Goal: Information Seeking & Learning: Find contact information

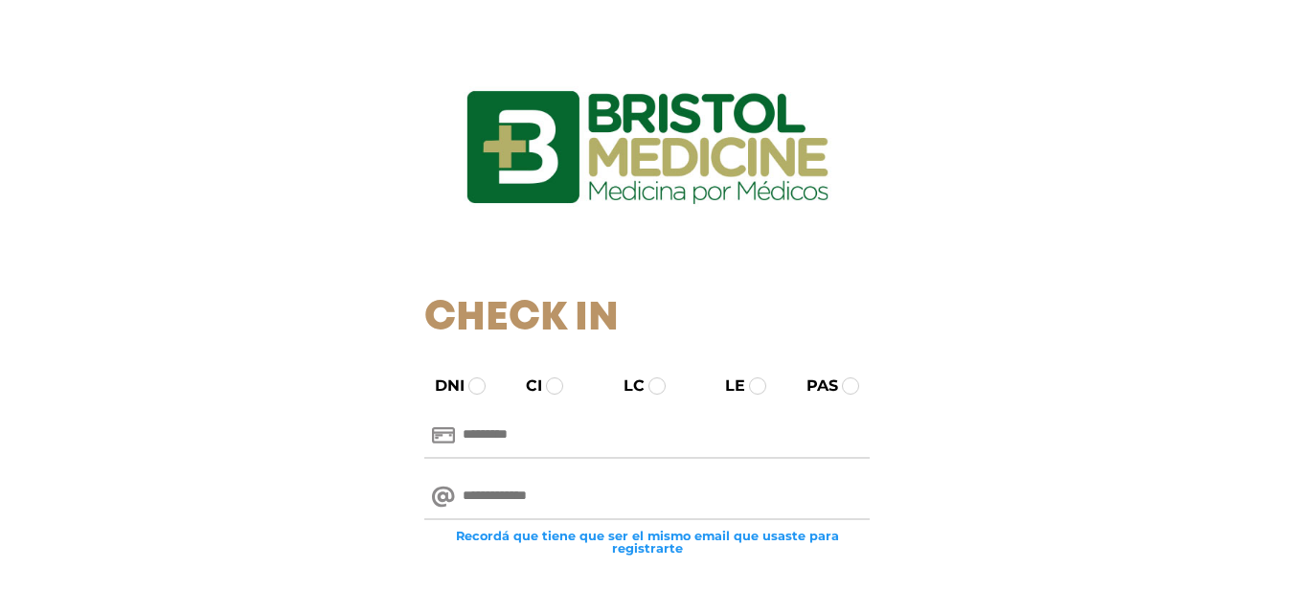
click at [505, 444] on input "text" at bounding box center [646, 436] width 445 height 46
type input "********"
click at [588, 500] on input "email" at bounding box center [646, 497] width 445 height 46
type input "**********"
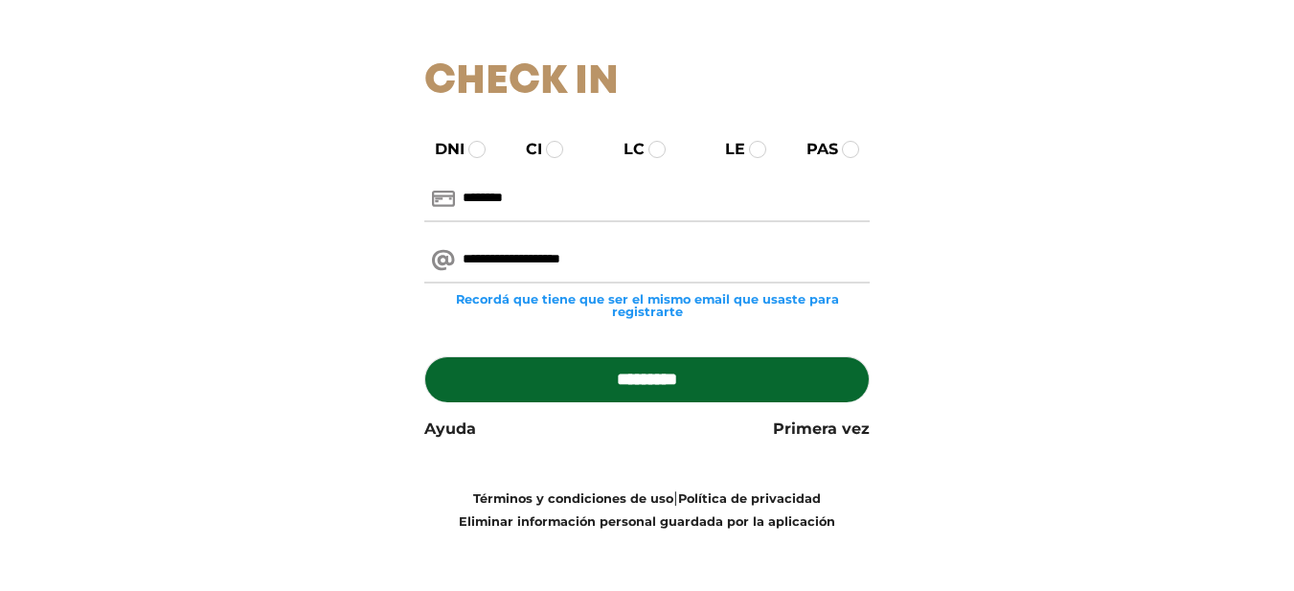
scroll to position [243, 0]
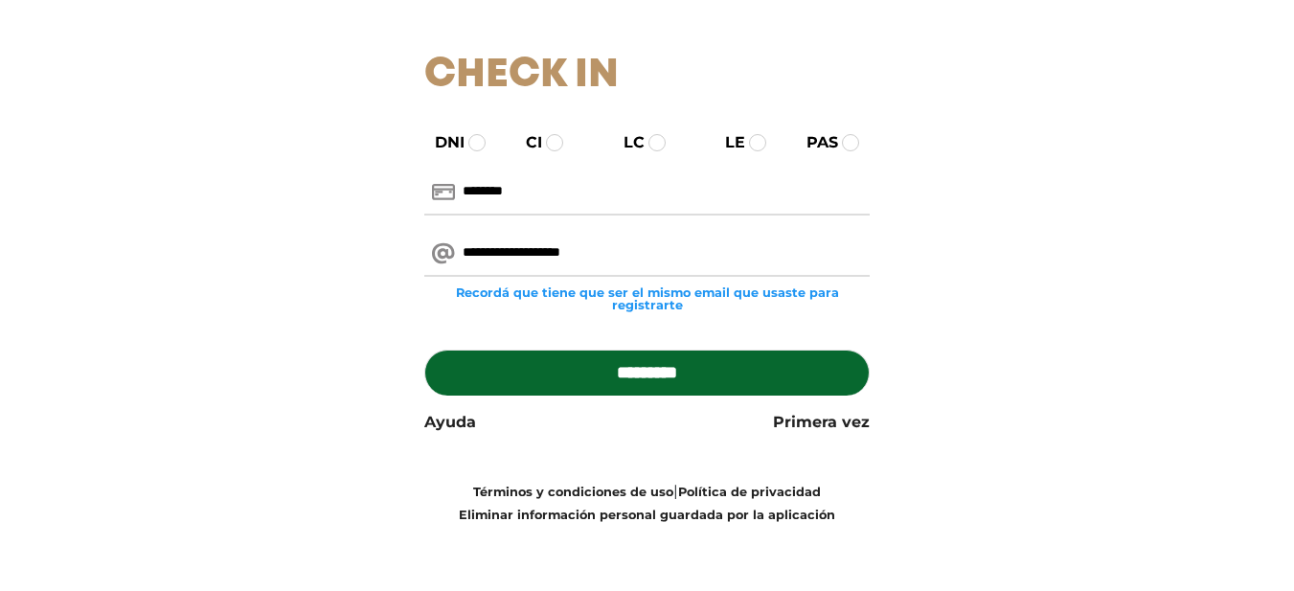
click at [698, 370] on input "*********" at bounding box center [646, 373] width 445 height 46
type input "**********"
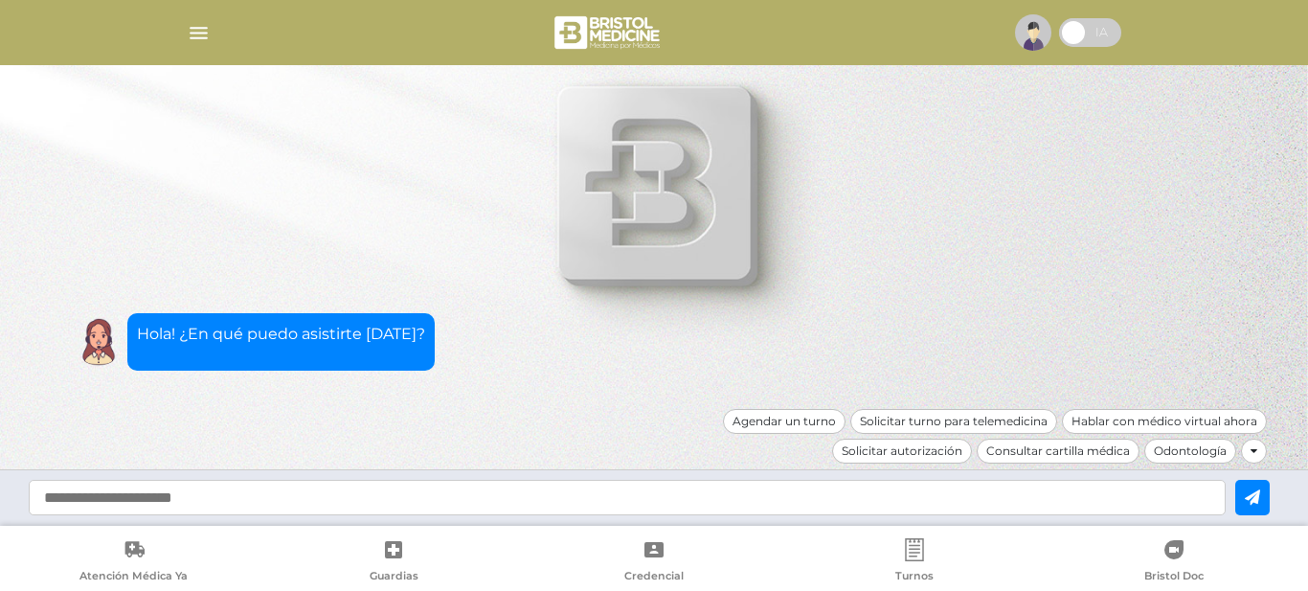
click at [191, 33] on img "button" at bounding box center [199, 33] width 24 height 24
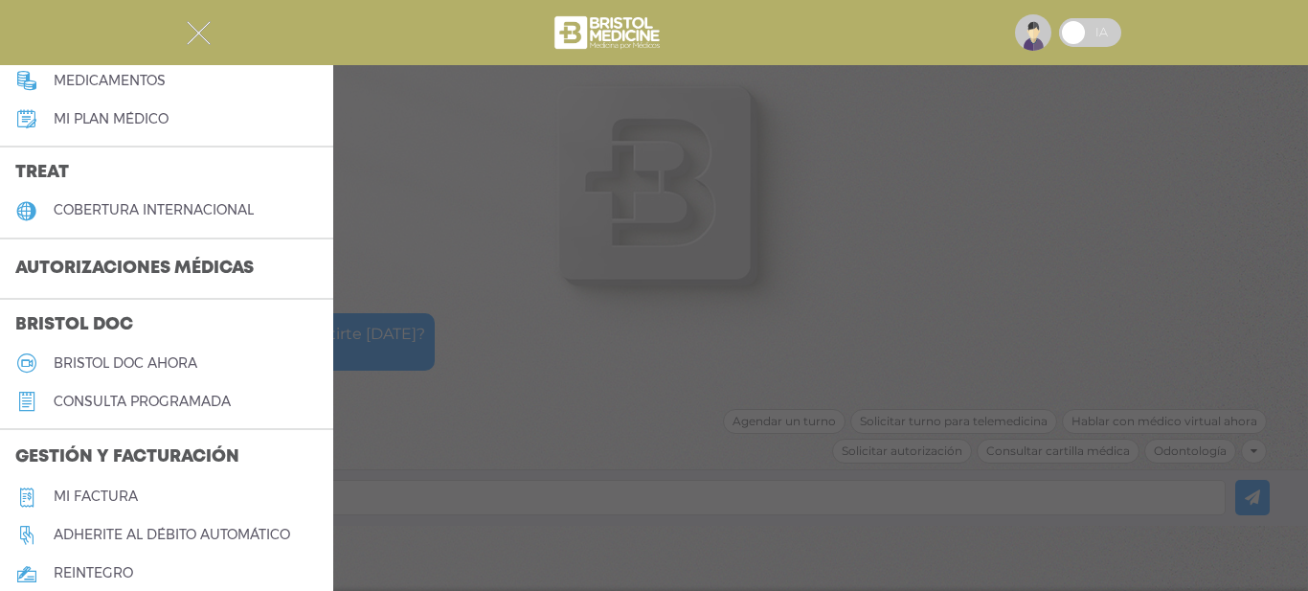
scroll to position [383, 0]
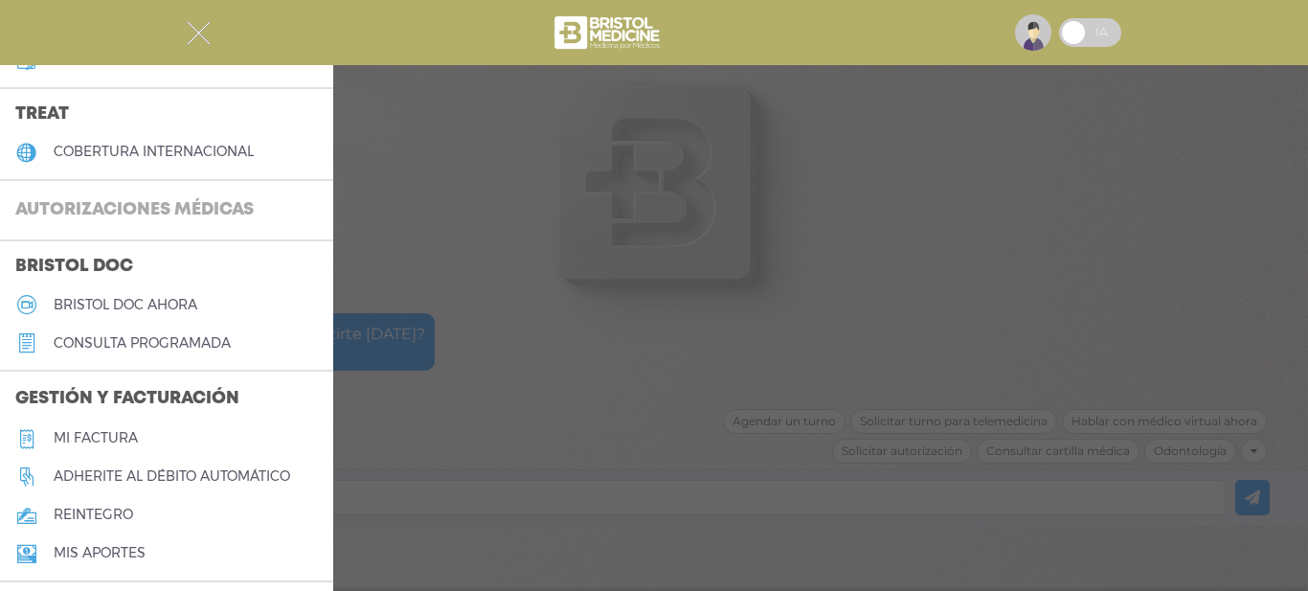
click at [215, 200] on h3 "Autorizaciones médicas" at bounding box center [134, 211] width 269 height 36
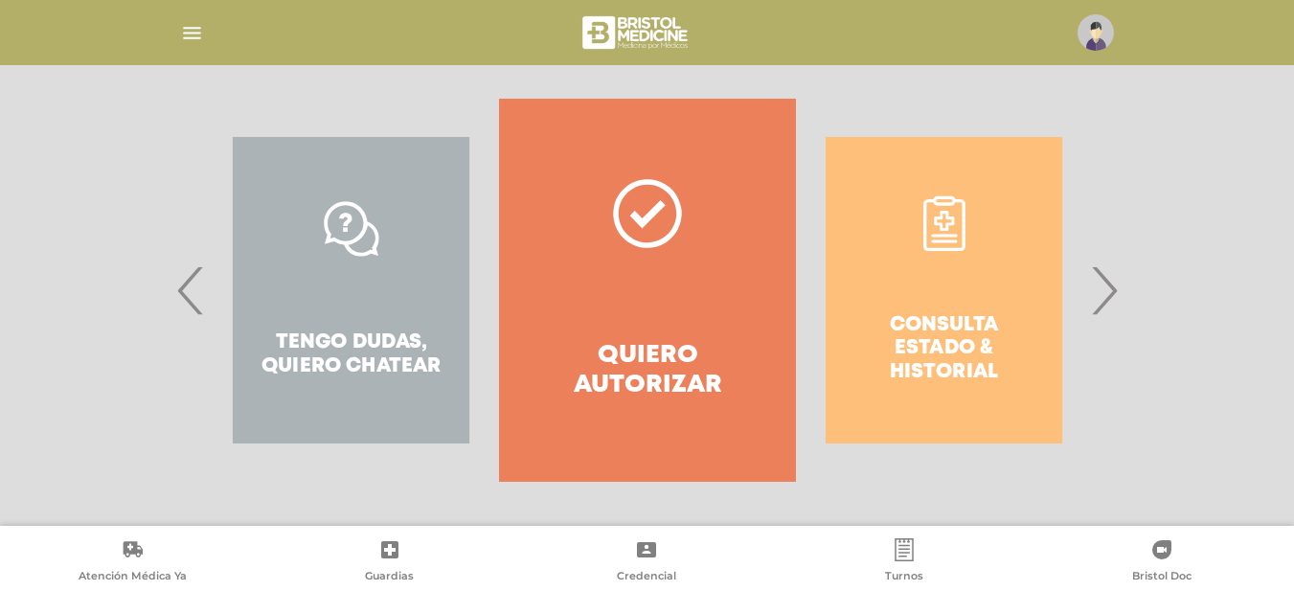
scroll to position [371, 0]
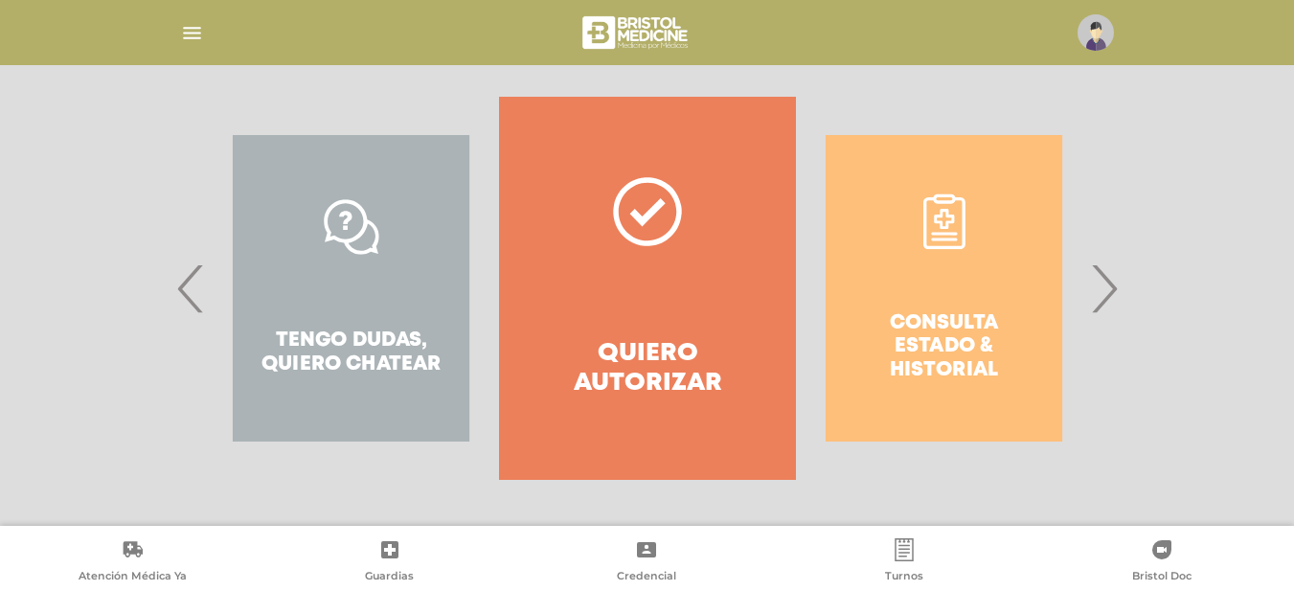
click at [1105, 289] on span "›" at bounding box center [1103, 288] width 37 height 103
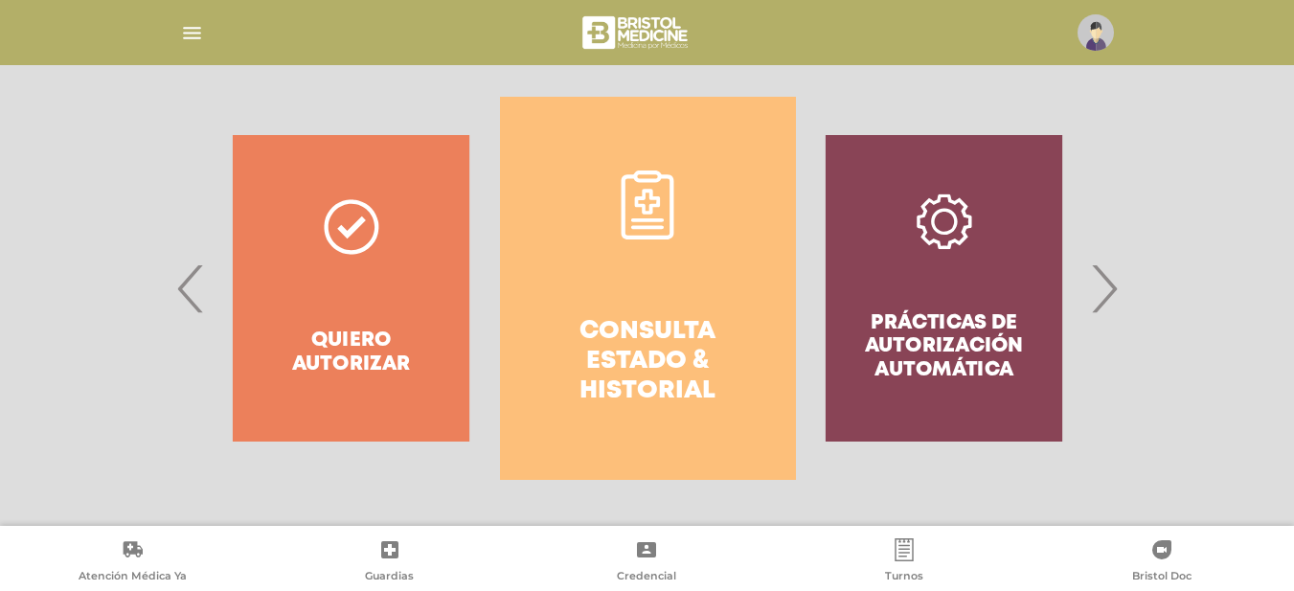
click at [648, 309] on link "Consulta estado & historial" at bounding box center [648, 288] width 296 height 383
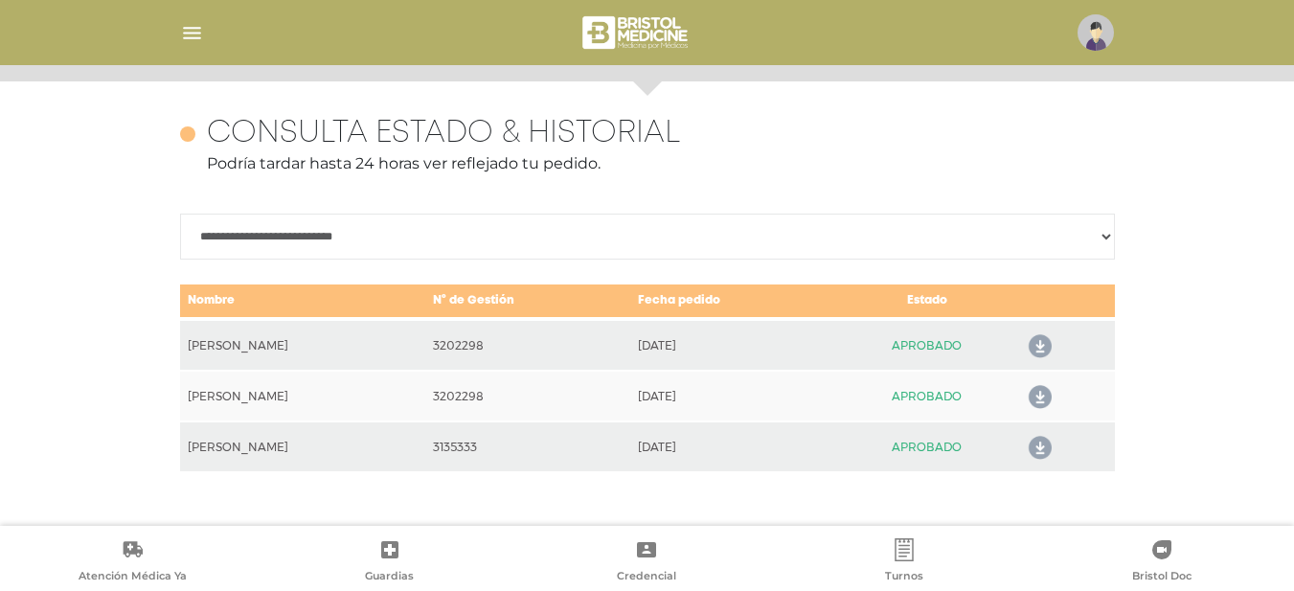
scroll to position [831, 0]
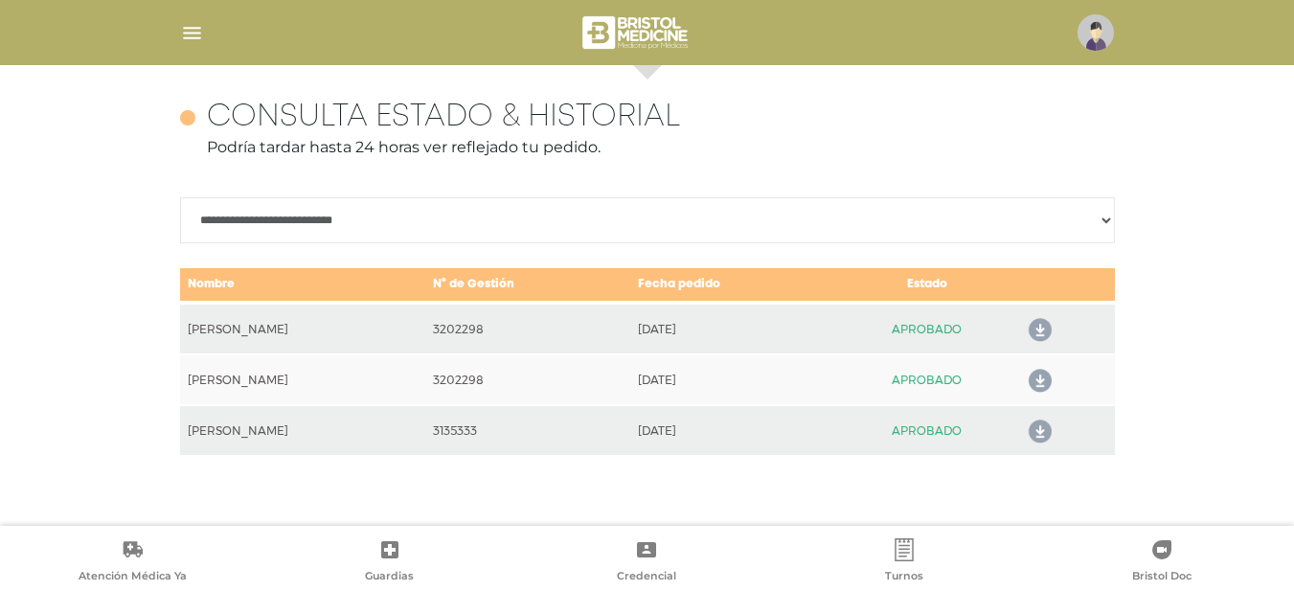
click at [1037, 425] on icon at bounding box center [1036, 432] width 31 height 31
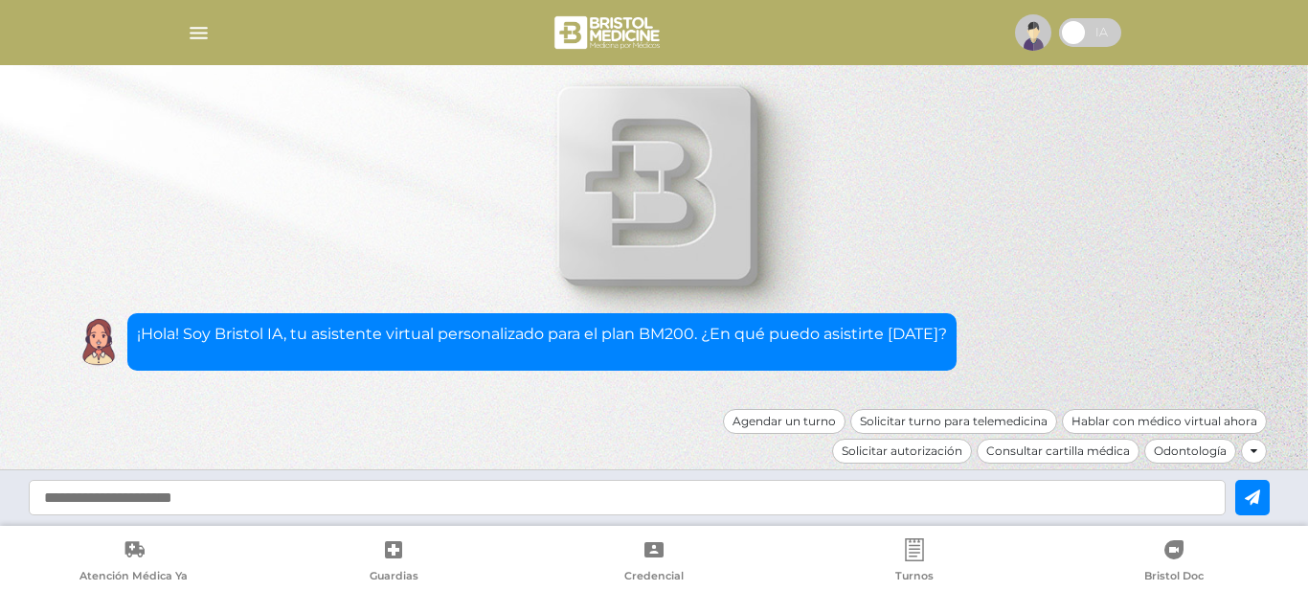
click at [193, 33] on img "button" at bounding box center [199, 33] width 24 height 24
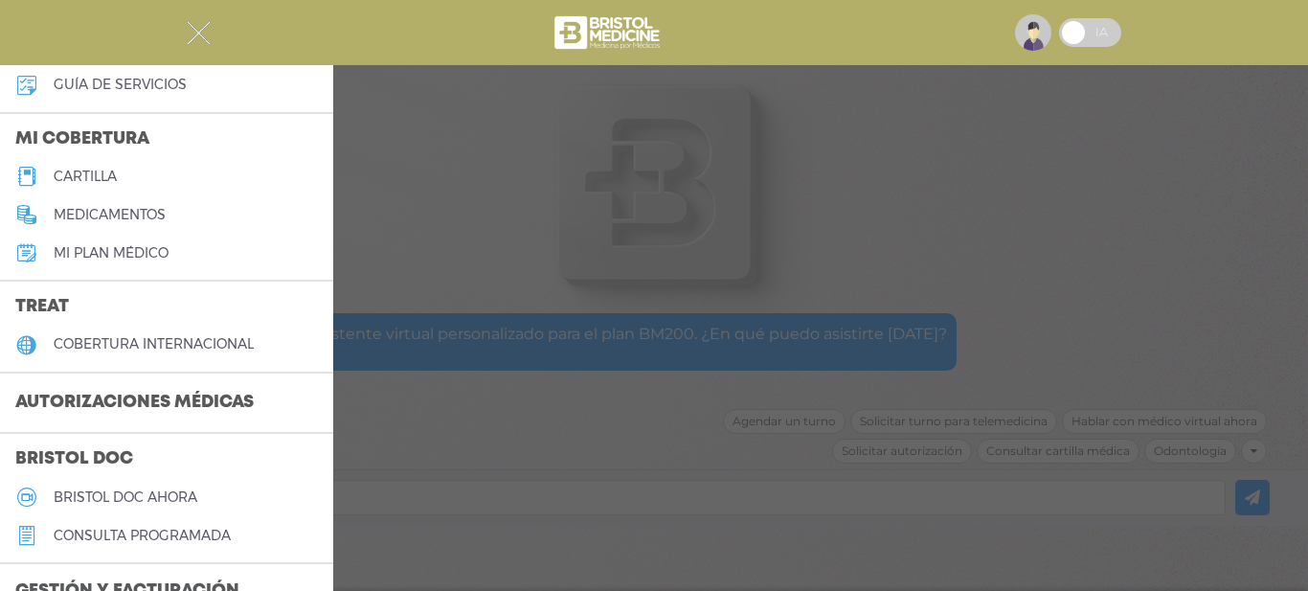
scroll to position [192, 0]
click at [194, 398] on h3 "Autorizaciones médicas" at bounding box center [134, 402] width 269 height 36
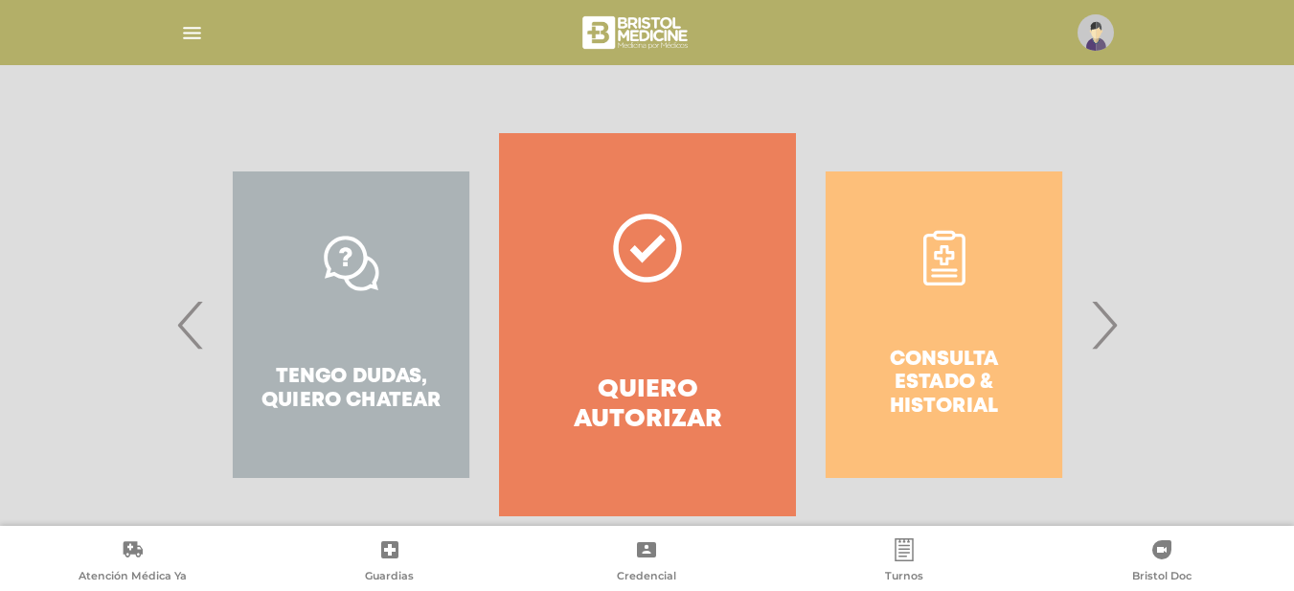
scroll to position [371, 0]
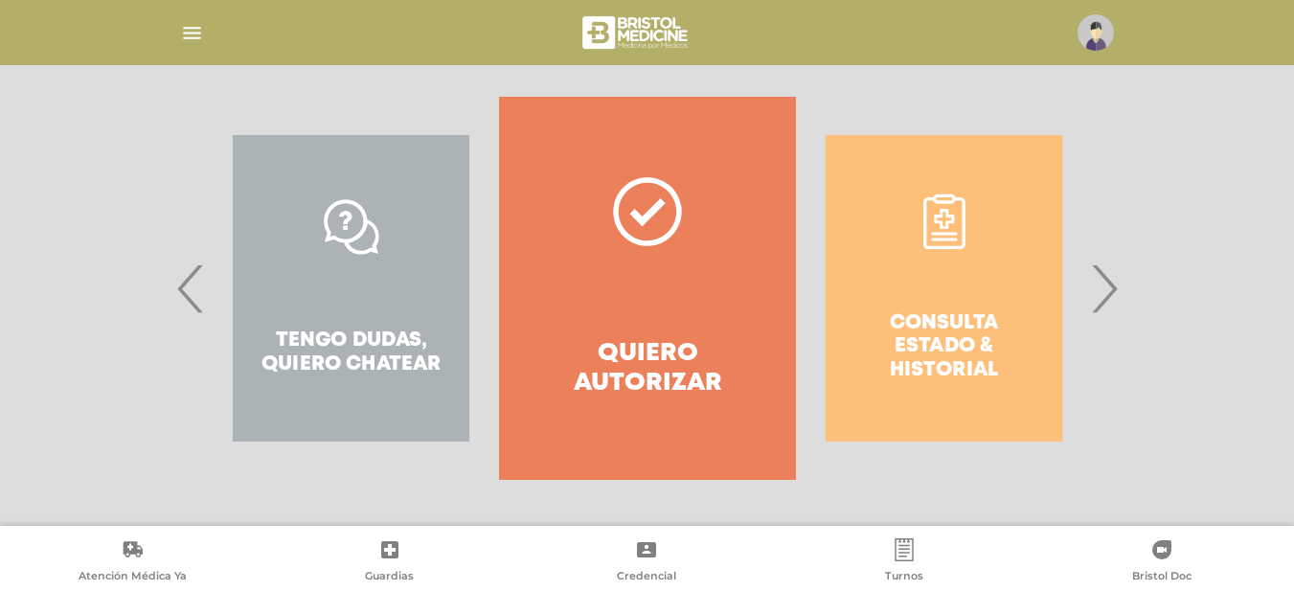
click at [325, 339] on div "Tengo dudas, quiero chatear" at bounding box center [351, 288] width 296 height 383
click at [1115, 286] on span "›" at bounding box center [1103, 288] width 37 height 103
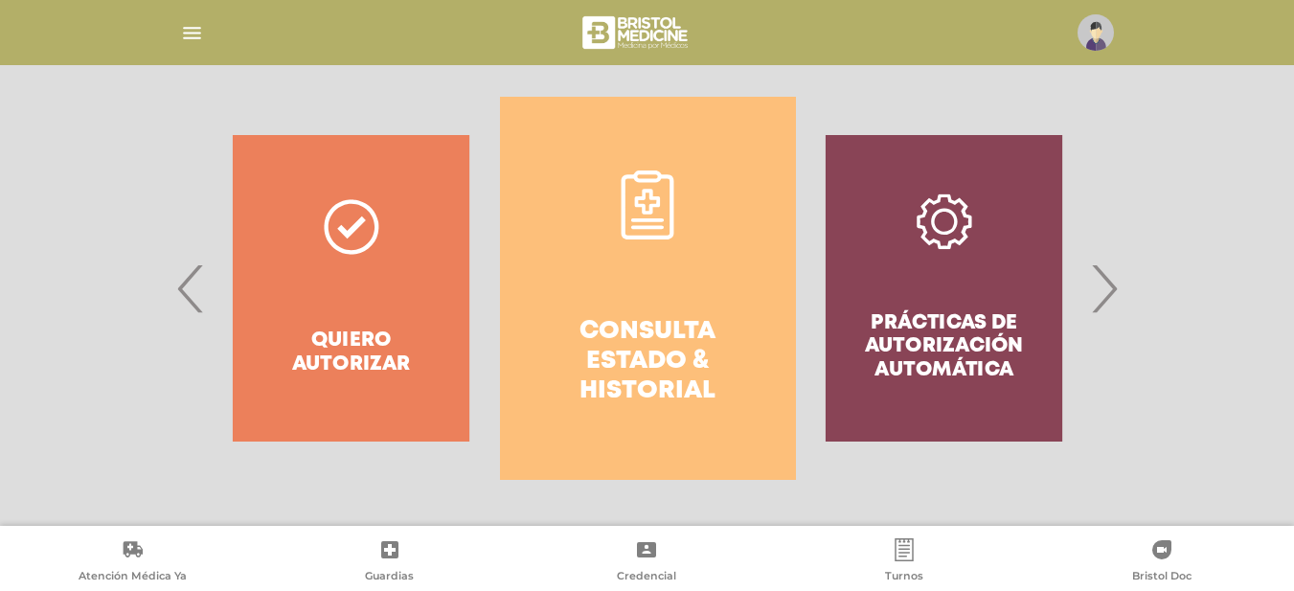
click at [633, 319] on h4 "Consulta estado & historial" at bounding box center [648, 362] width 227 height 90
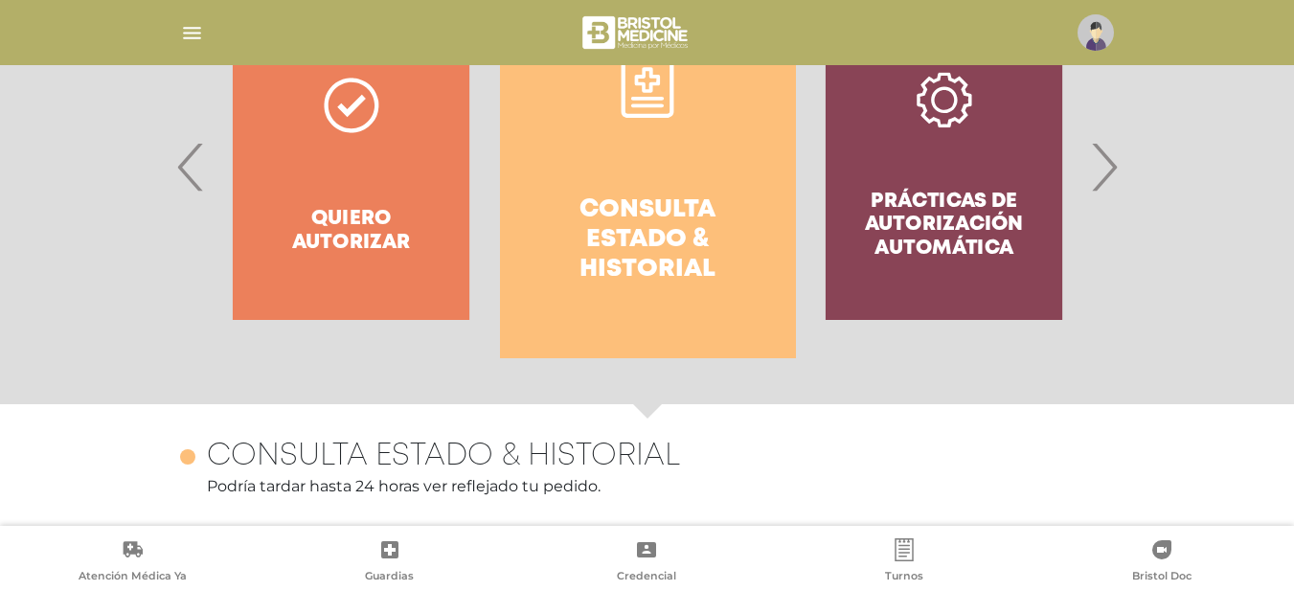
scroll to position [448, 0]
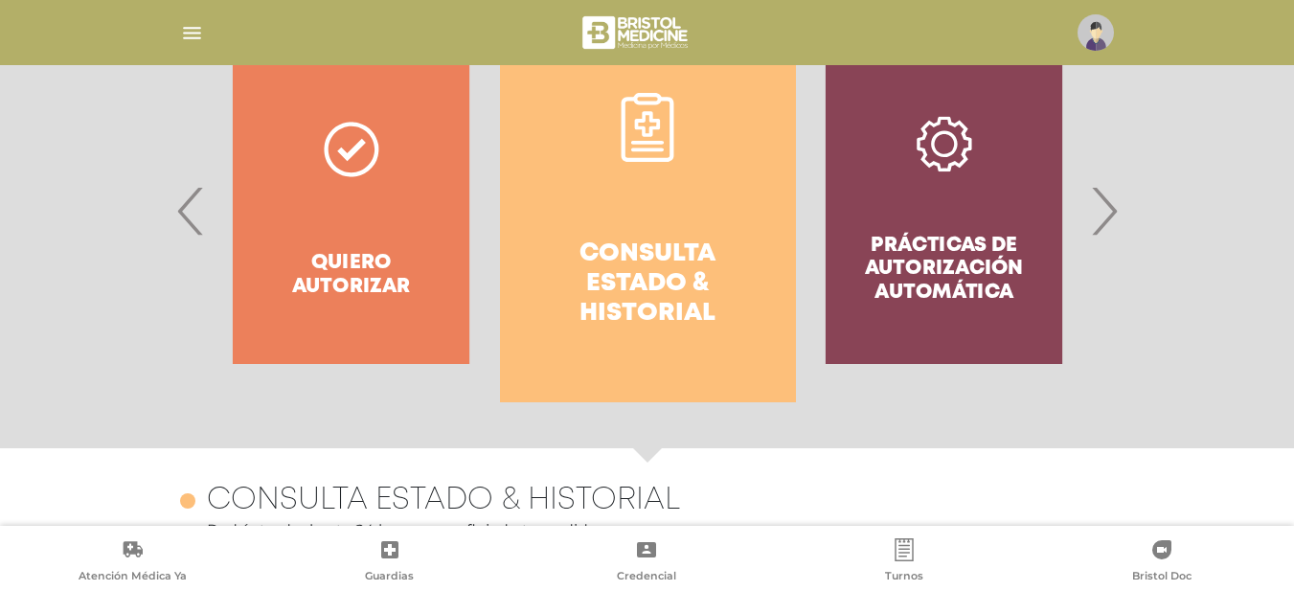
click at [1118, 212] on span "›" at bounding box center [1103, 210] width 37 height 103
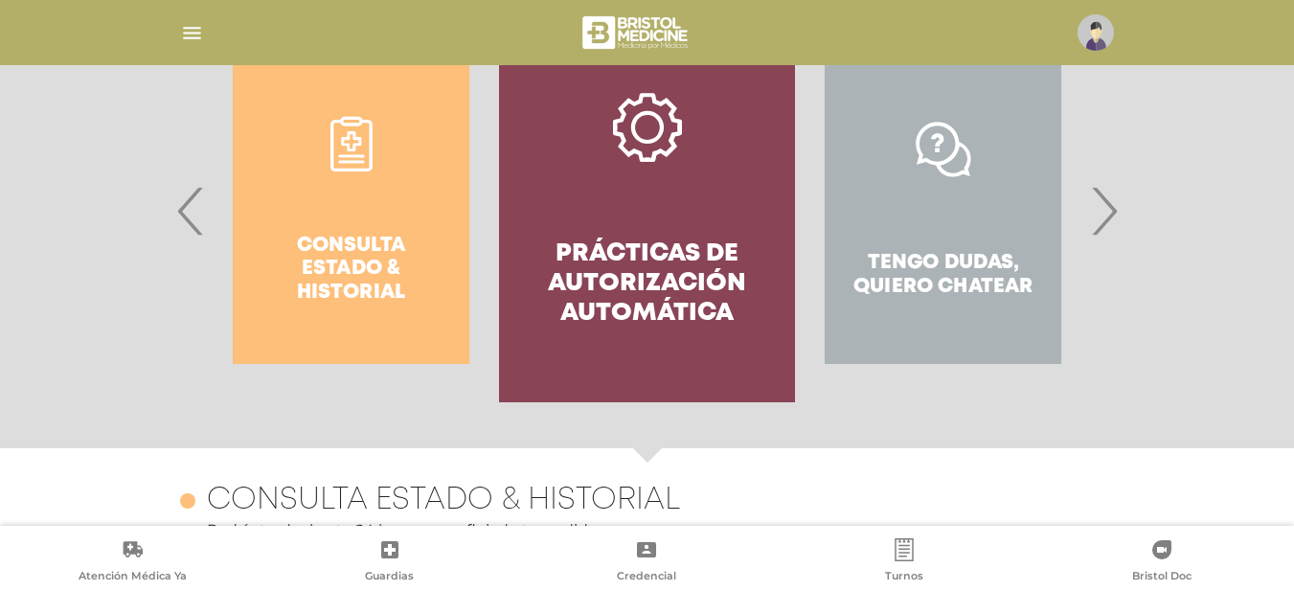
click at [1118, 212] on span "›" at bounding box center [1103, 210] width 37 height 103
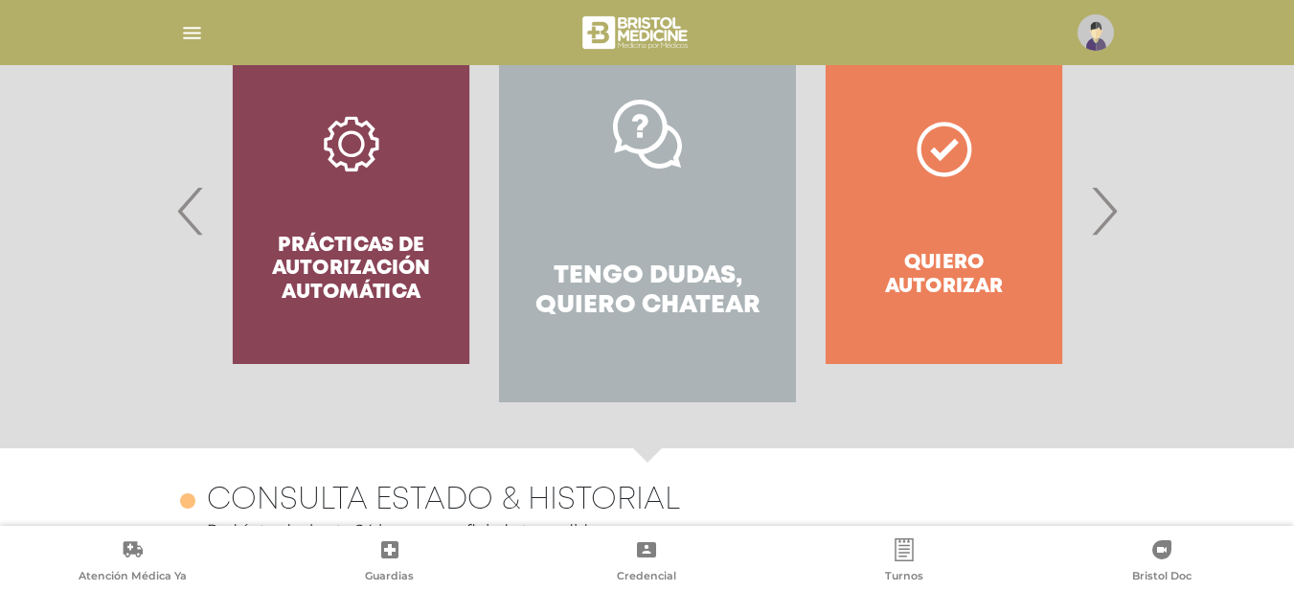
click at [603, 272] on h4 "Tengo dudas, quiero chatear" at bounding box center [647, 291] width 227 height 59
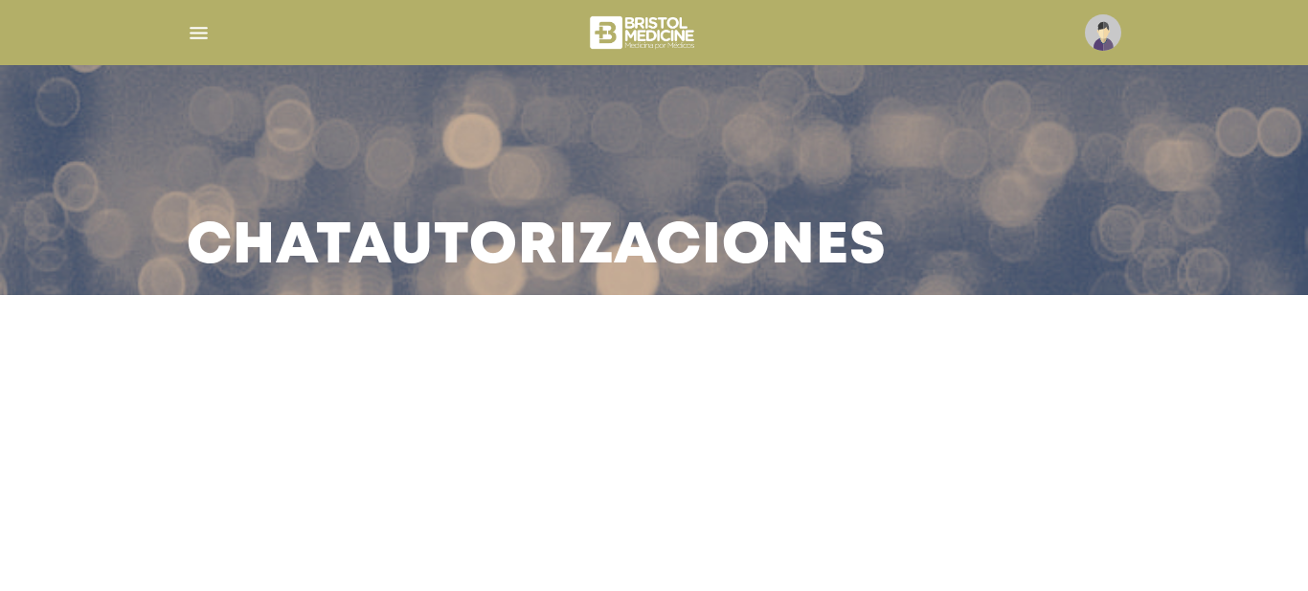
click at [1107, 30] on img at bounding box center [1103, 32] width 36 height 36
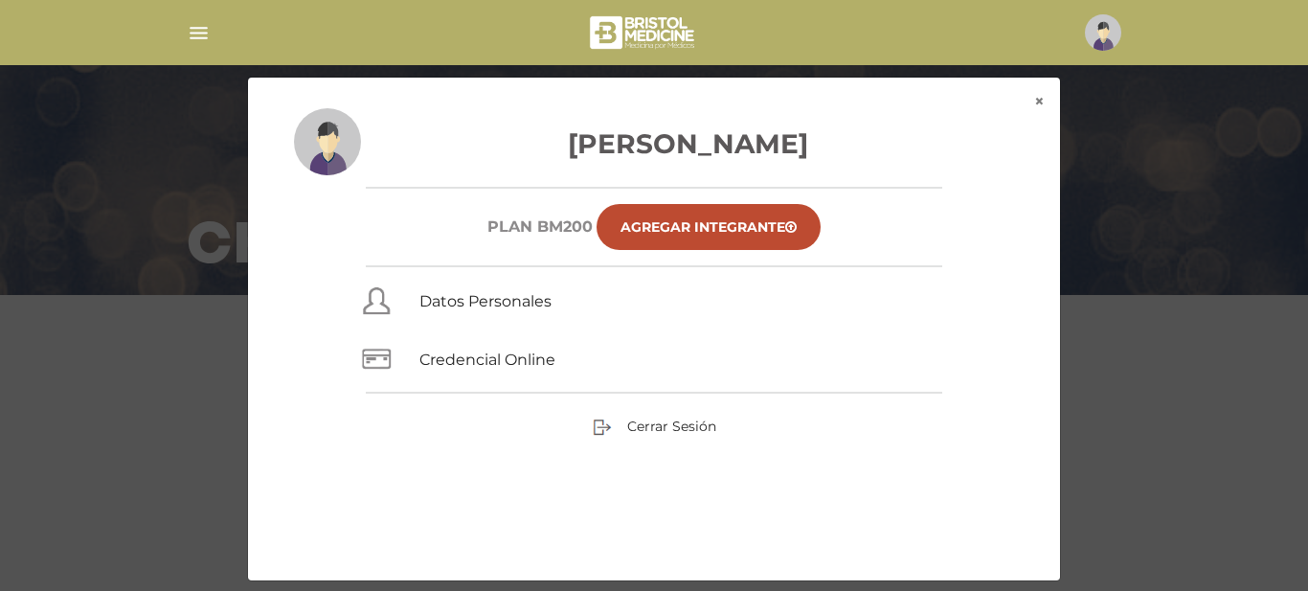
click at [1153, 144] on div "× × [PERSON_NAME] Plan BM200 Agregar Integrante Datos Personales Credencial Onl…" at bounding box center [654, 329] width 1243 height 505
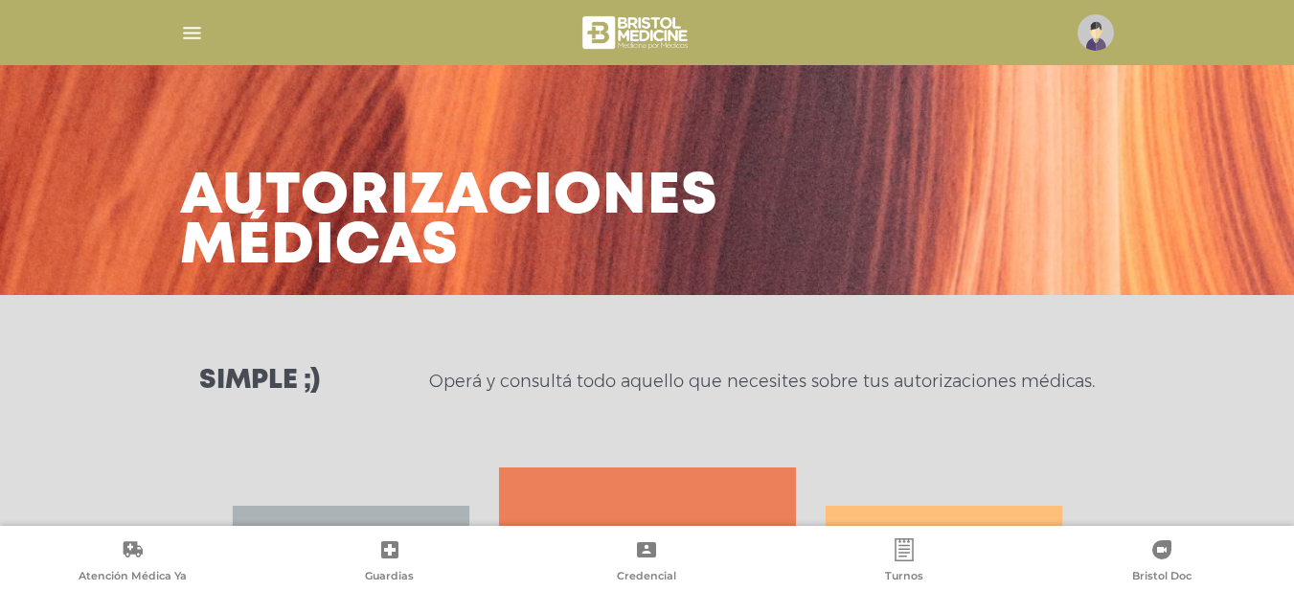
click at [185, 32] on img "button" at bounding box center [192, 33] width 24 height 24
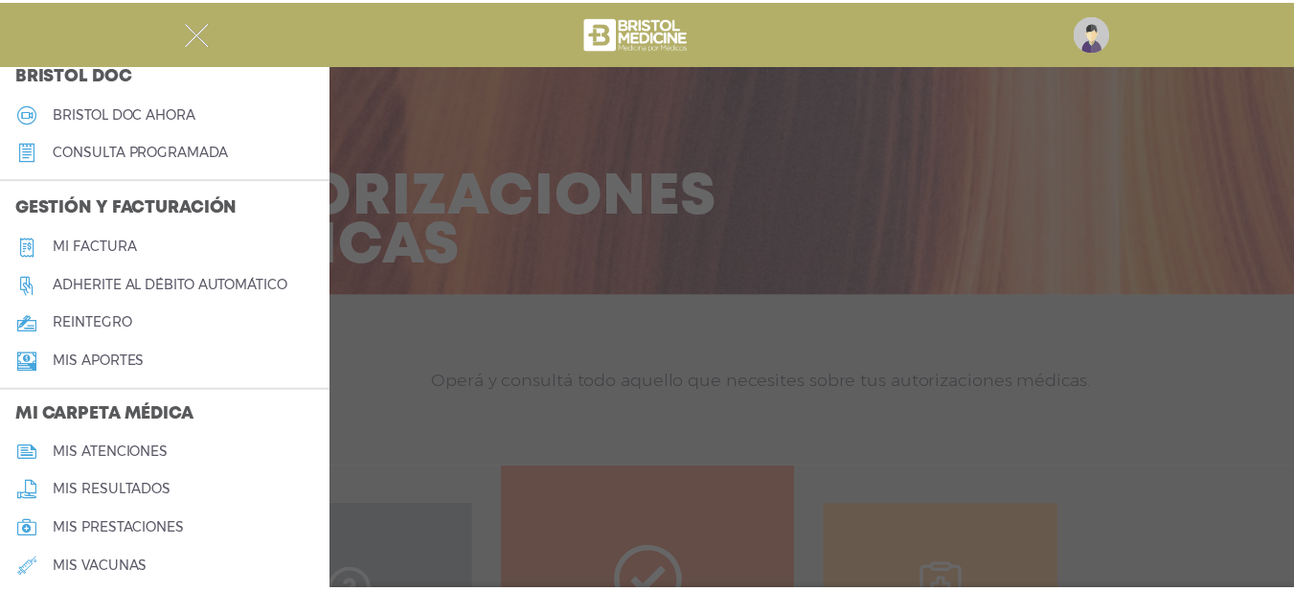
scroll to position [849, 0]
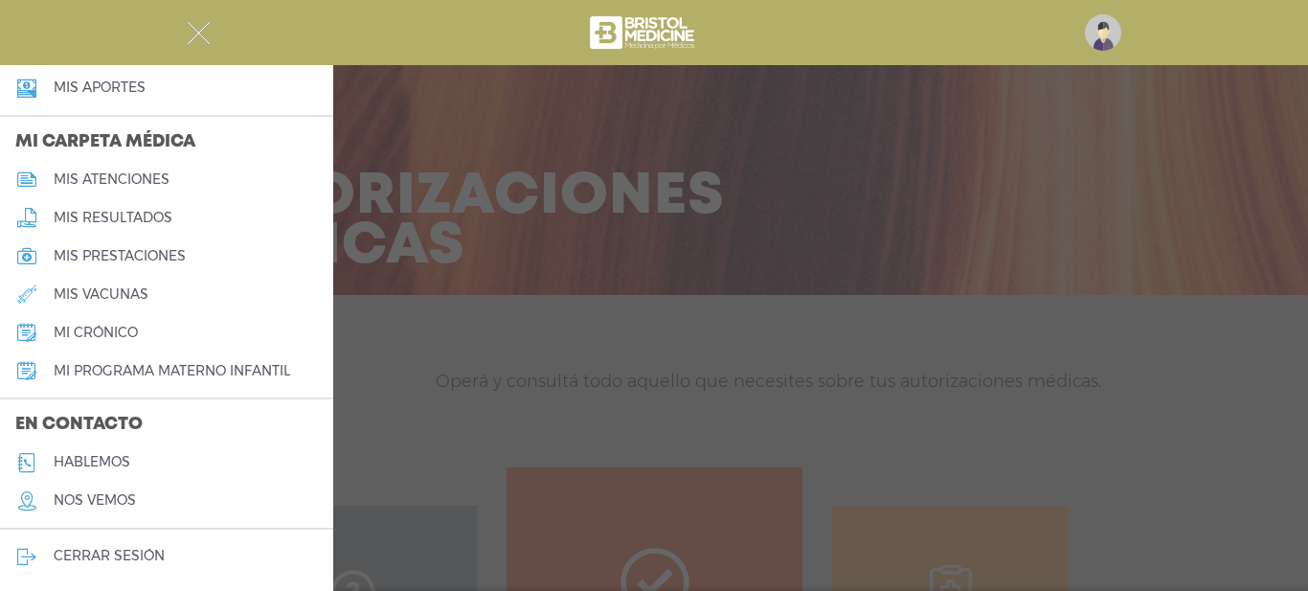
click at [95, 454] on h5 "hablemos" at bounding box center [92, 462] width 77 height 16
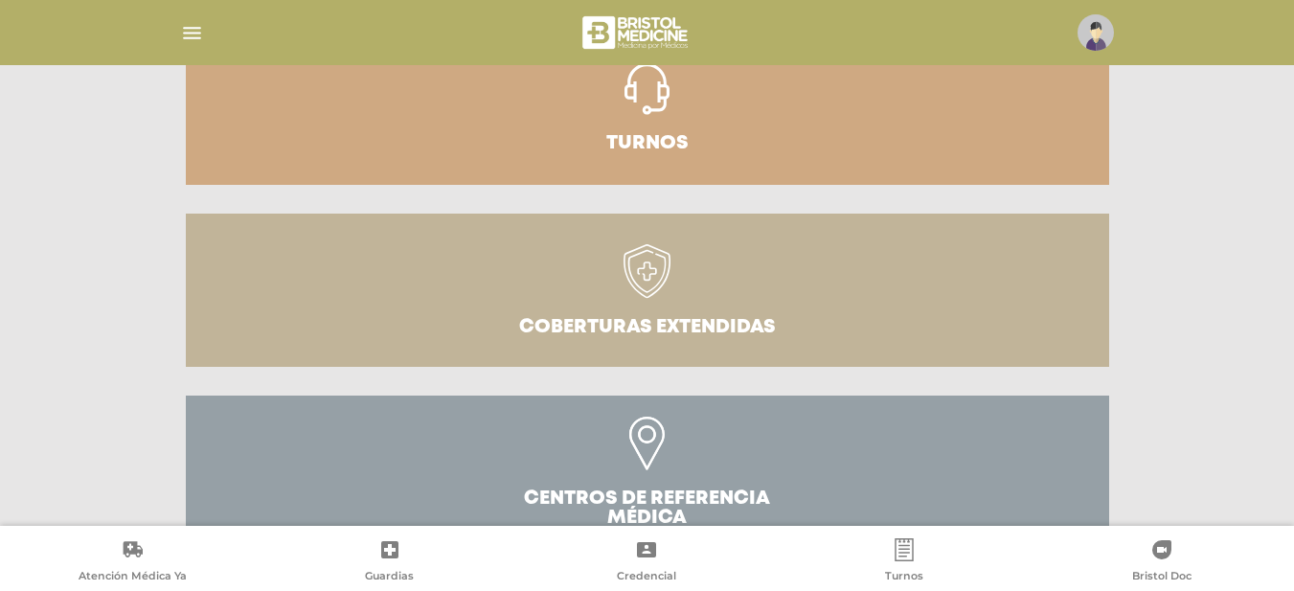
scroll to position [430, 0]
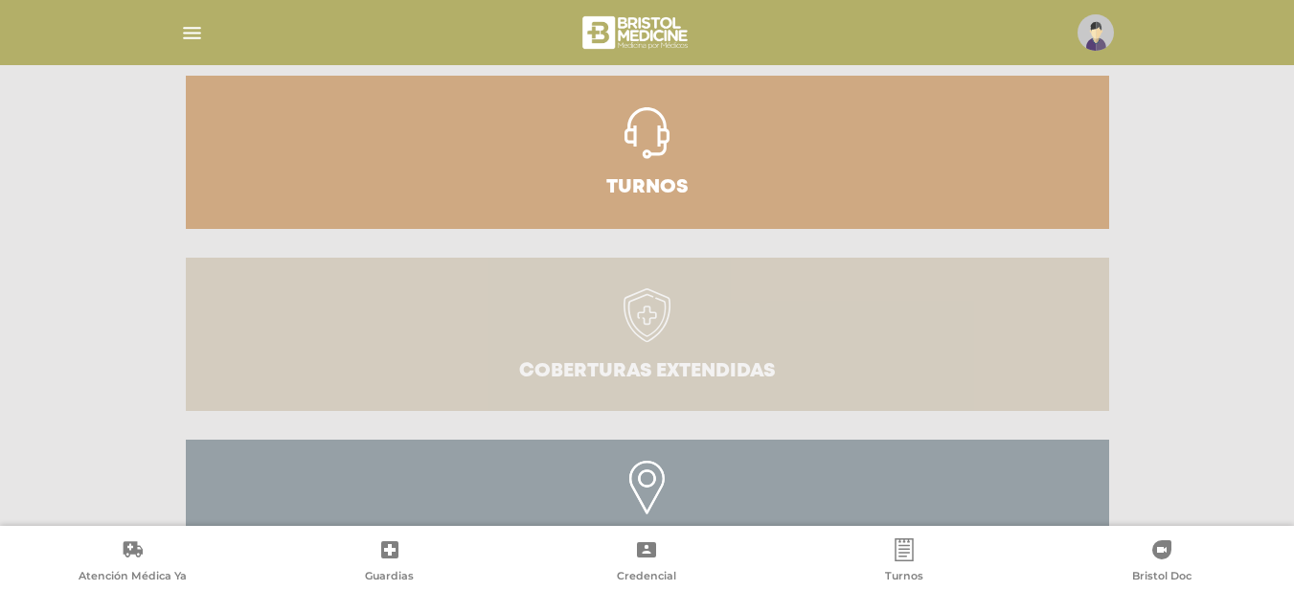
click at [664, 335] on icon at bounding box center [648, 315] width 48 height 55
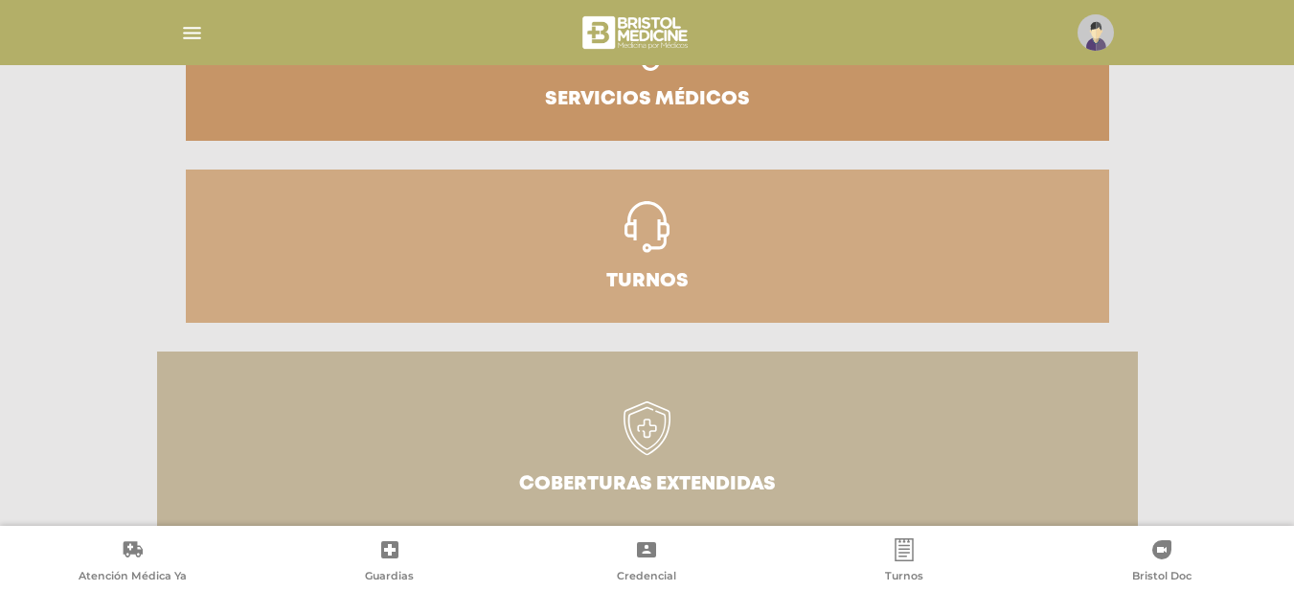
scroll to position [334, 0]
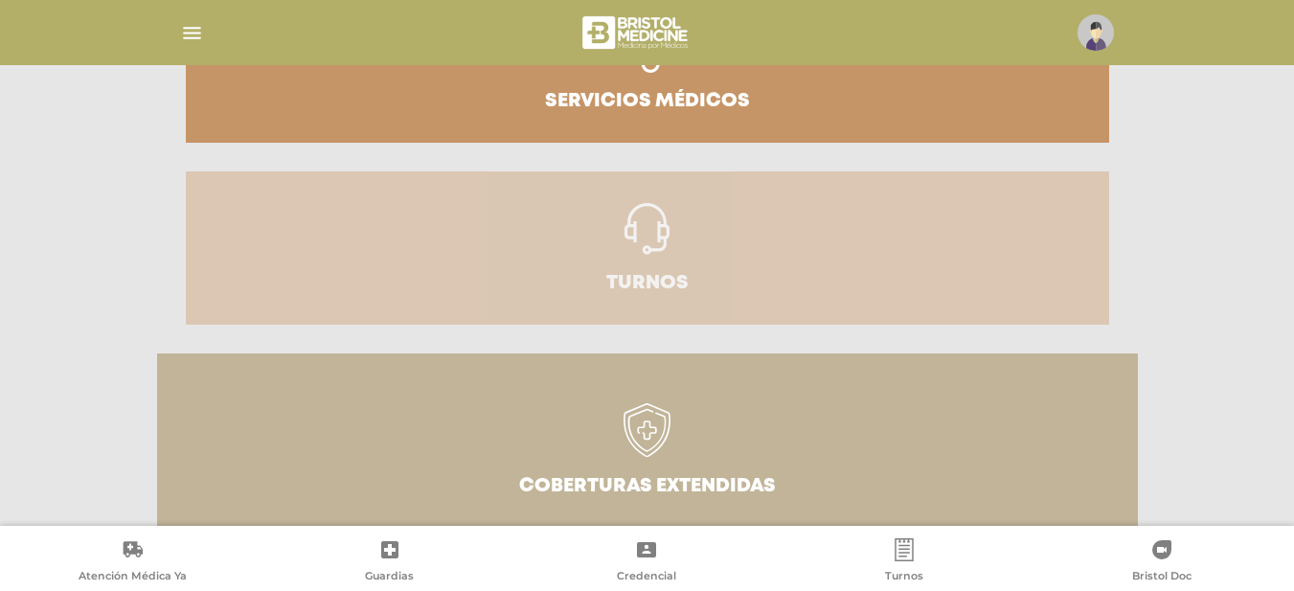
click at [658, 239] on icon at bounding box center [648, 229] width 46 height 52
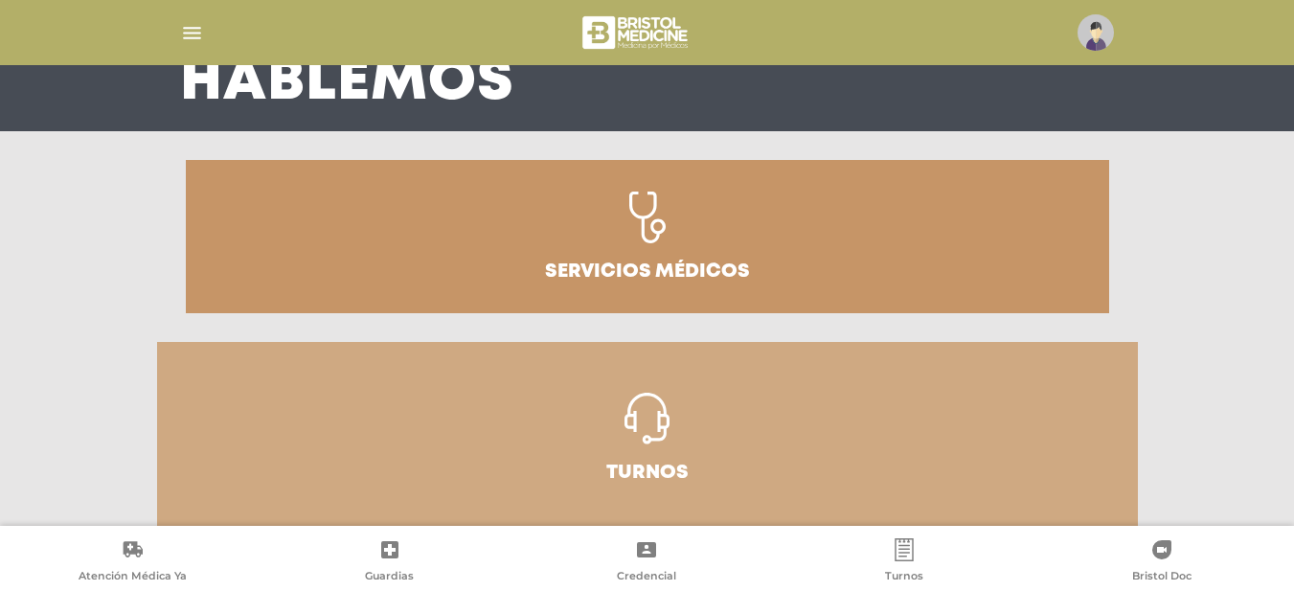
scroll to position [143, 0]
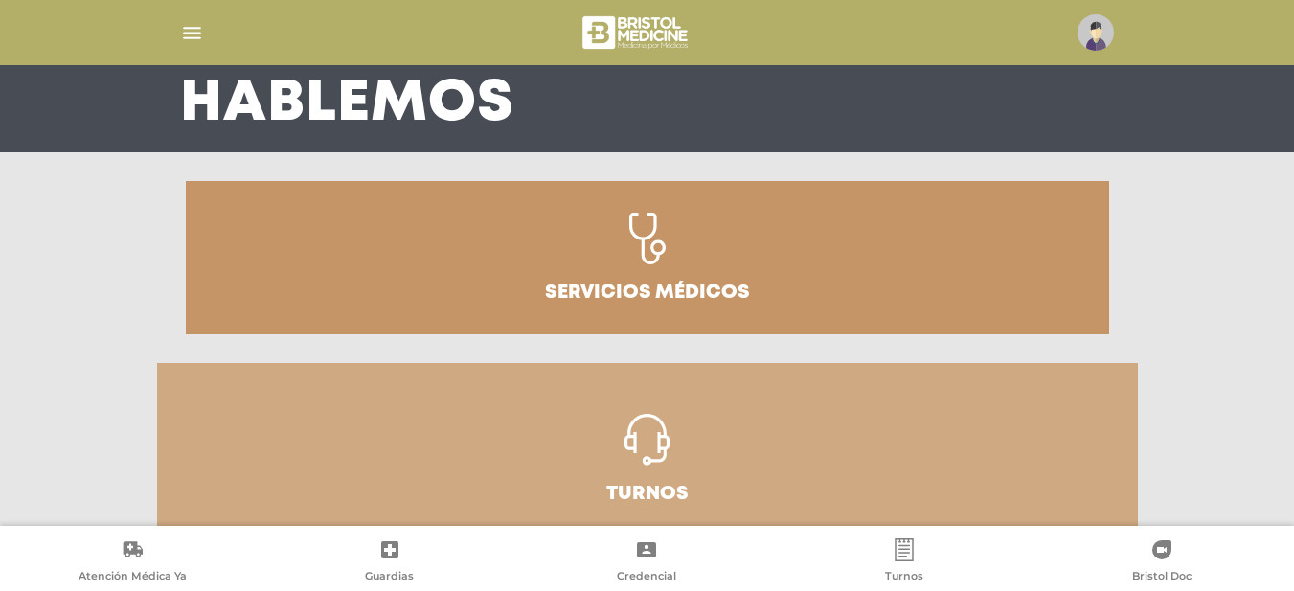
click at [652, 256] on icon at bounding box center [647, 239] width 36 height 52
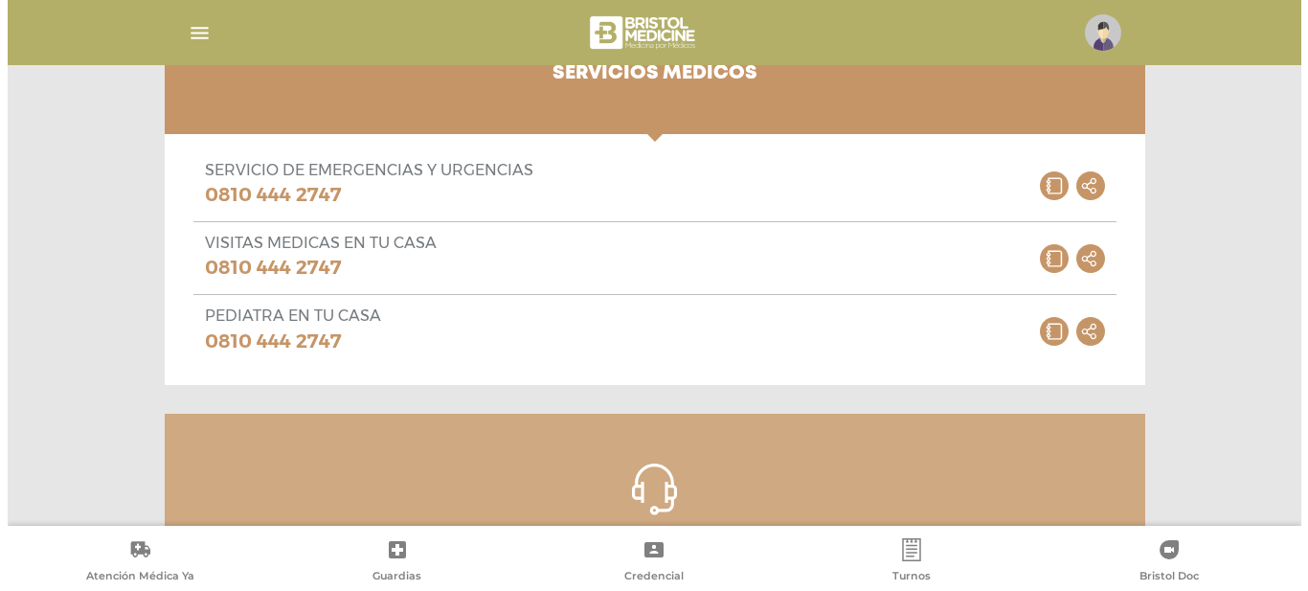
scroll to position [329, 0]
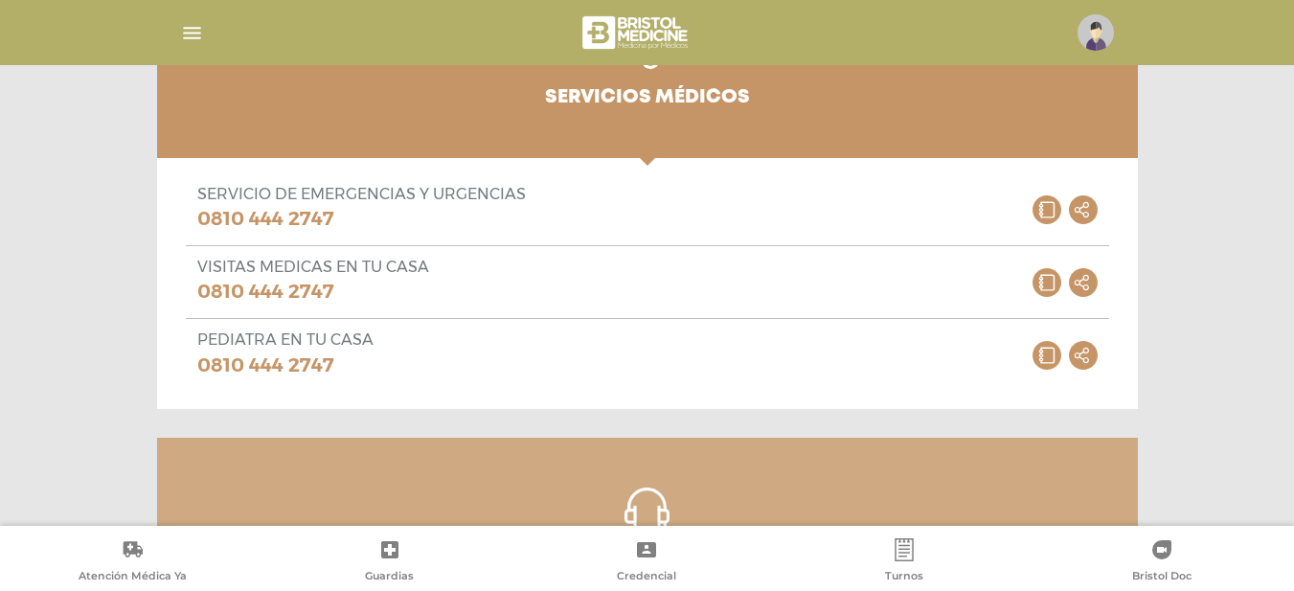
click at [189, 34] on img "button" at bounding box center [192, 33] width 24 height 24
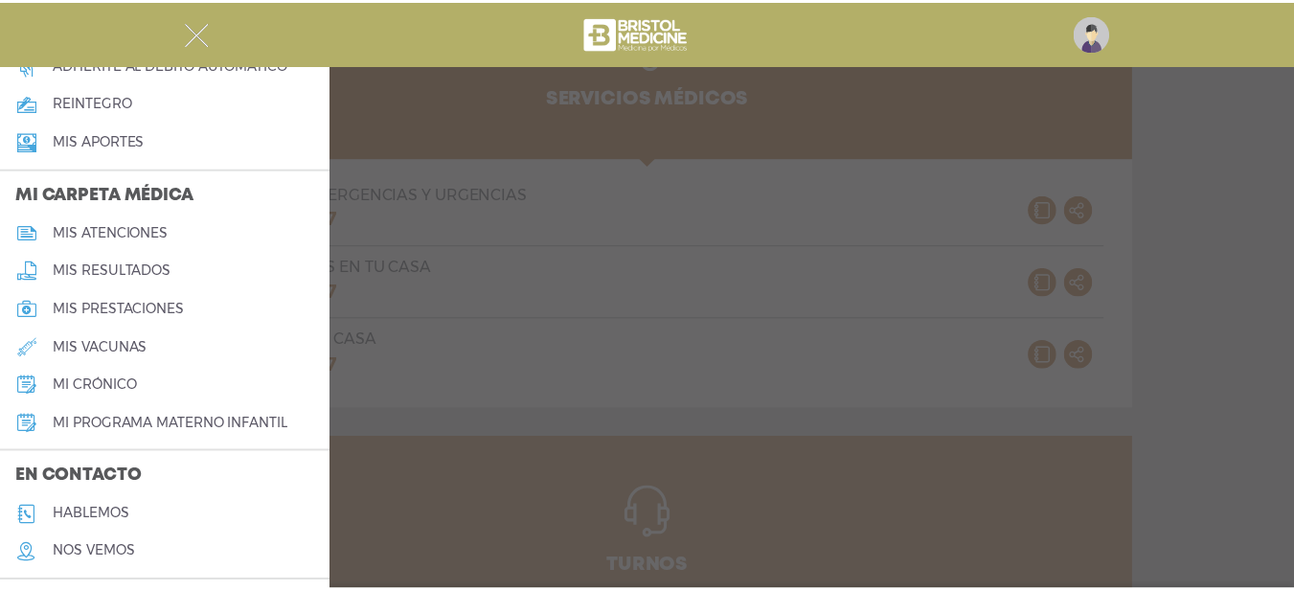
scroll to position [753, 0]
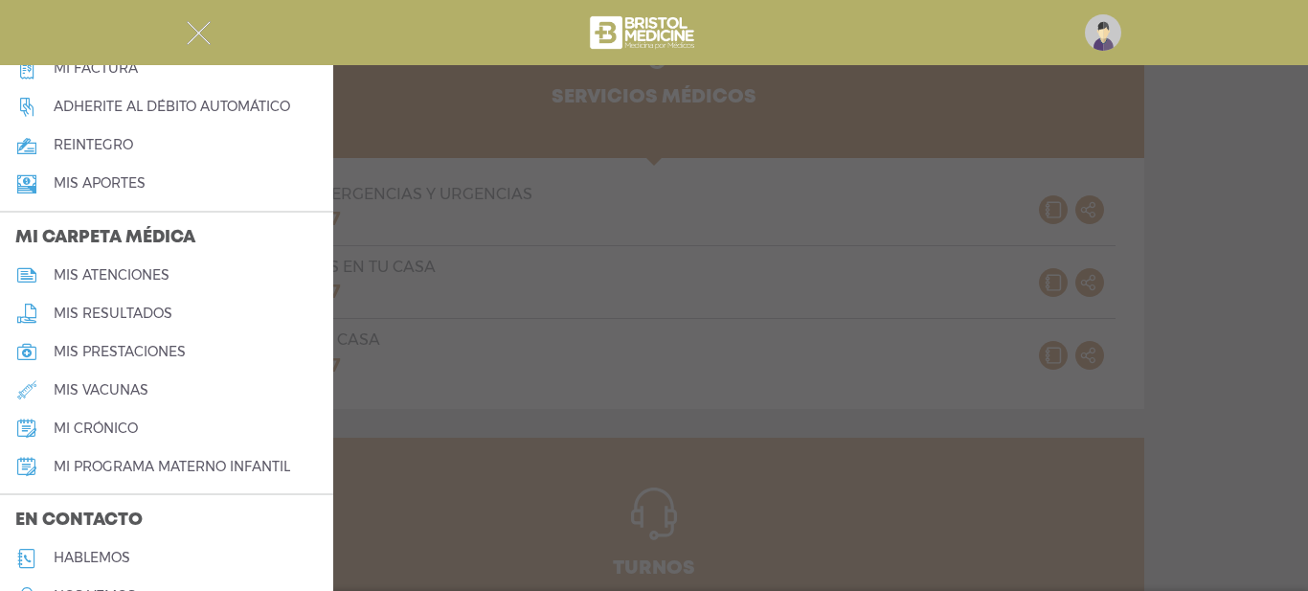
click at [108, 424] on h5 "mi crónico" at bounding box center [96, 429] width 84 height 16
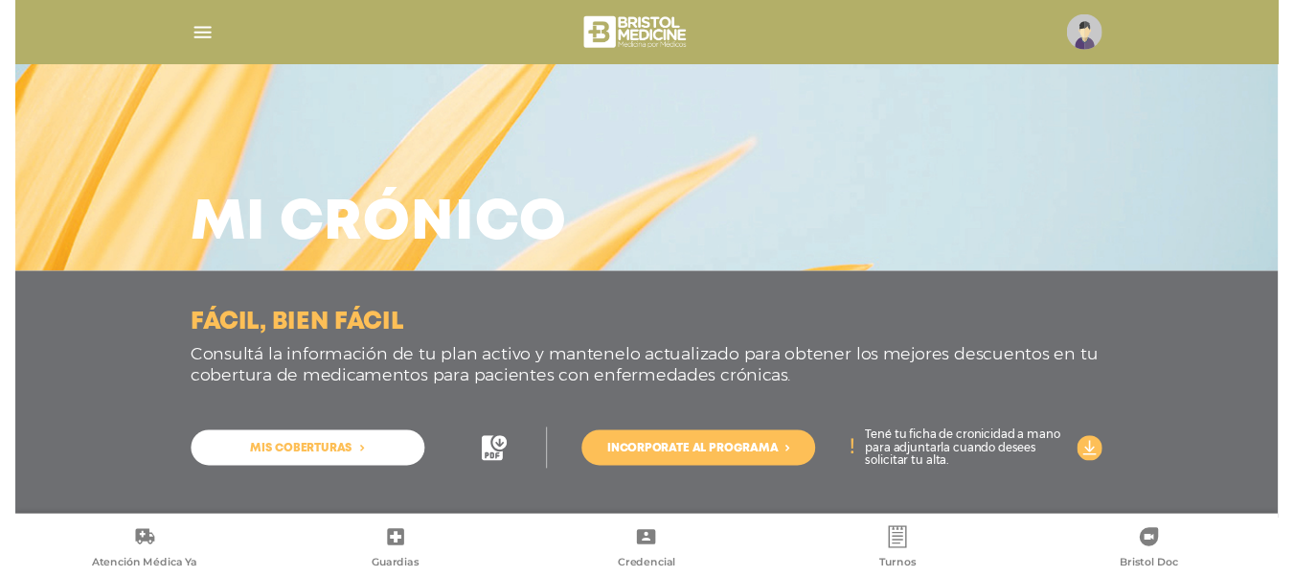
scroll to position [22, 0]
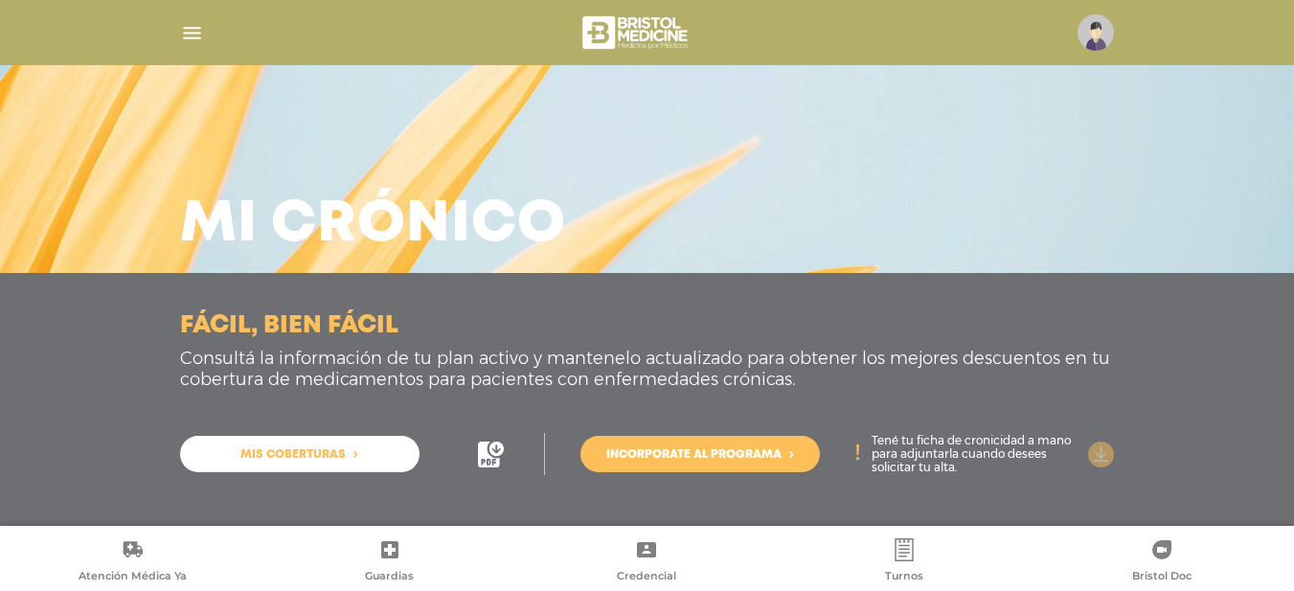
click at [1100, 448] on icon at bounding box center [1101, 455] width 26 height 26
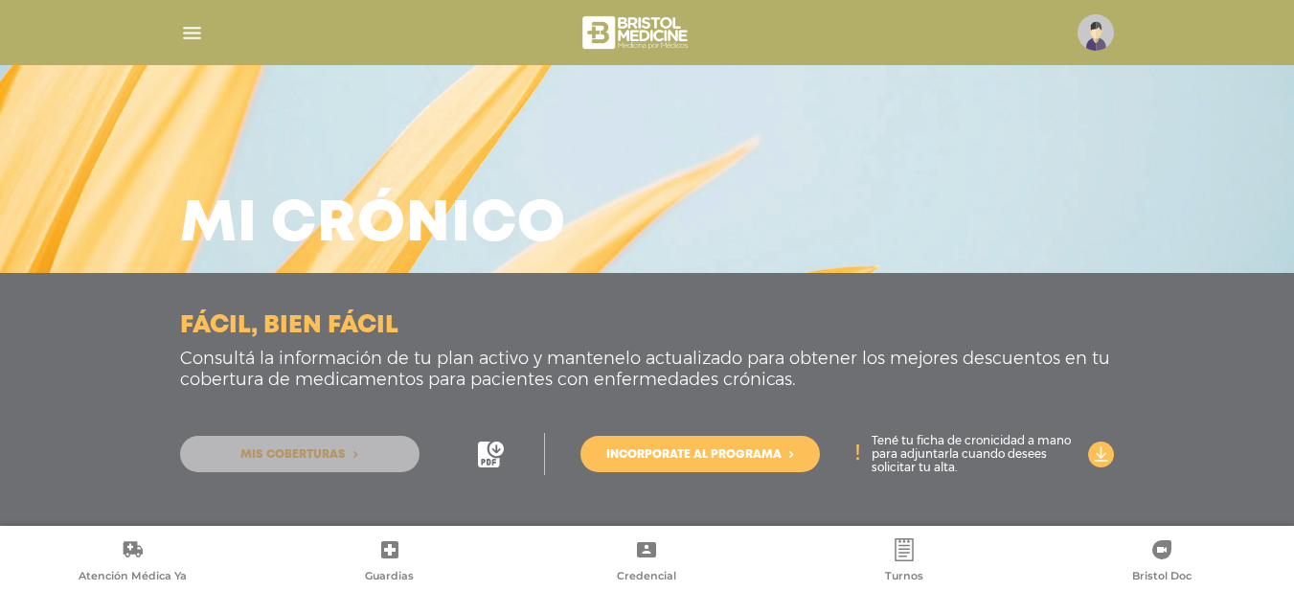
click at [332, 452] on span "Mis coberturas" at bounding box center [292, 454] width 105 height 11
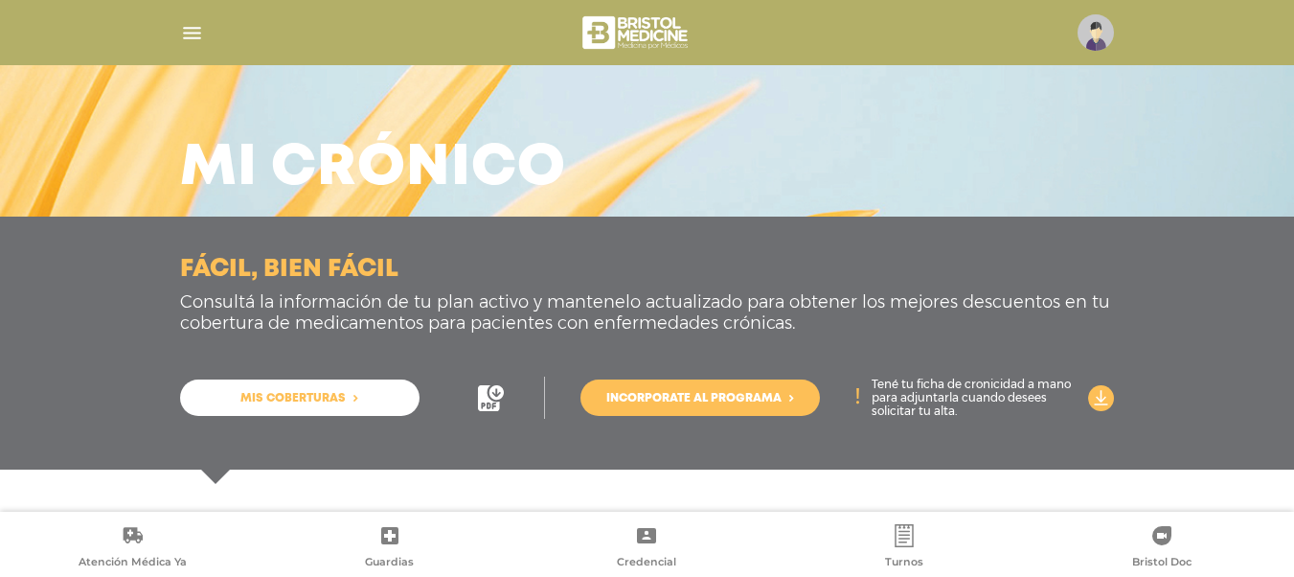
scroll to position [183, 0]
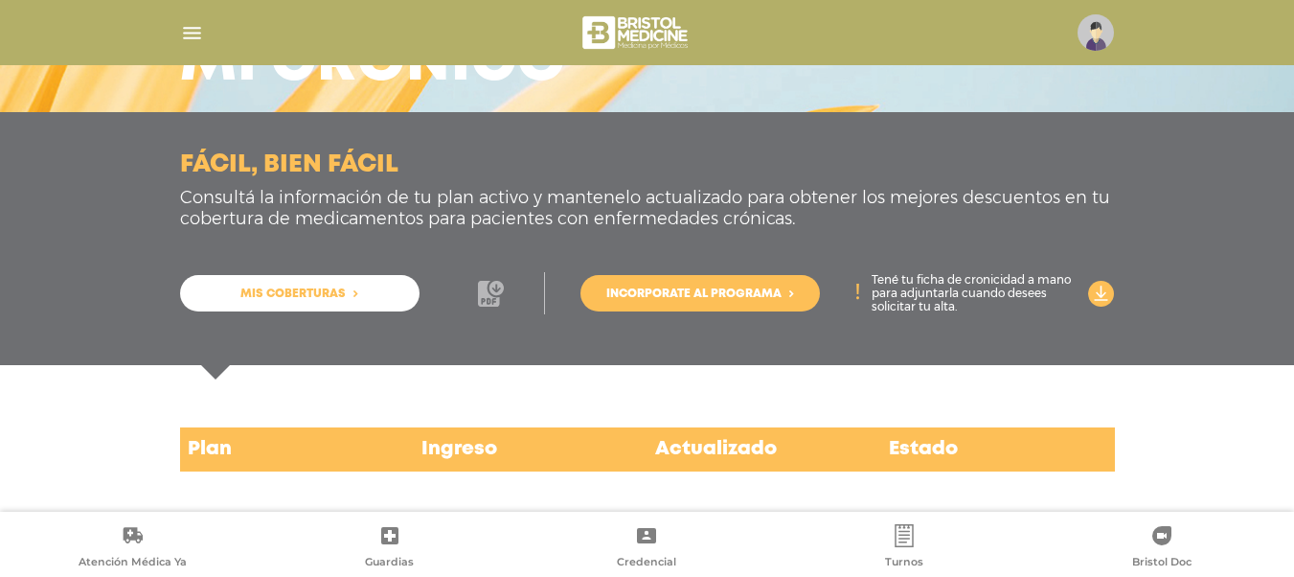
click at [490, 296] on icon at bounding box center [488, 294] width 21 height 26
click at [688, 290] on span "Incorporate al programa" at bounding box center [693, 293] width 175 height 11
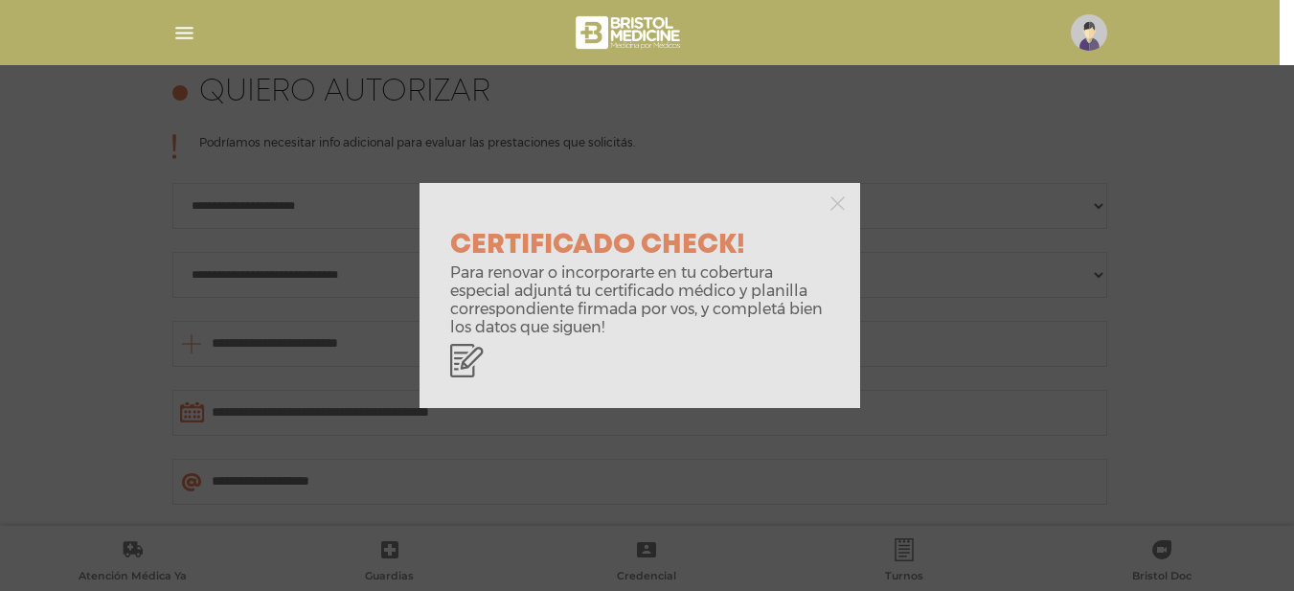
click at [957, 252] on div "CERTIFICADO CHECK! Para renovar o incorporarte en tu cobertura especial adjuntá…" at bounding box center [647, 295] width 1294 height 591
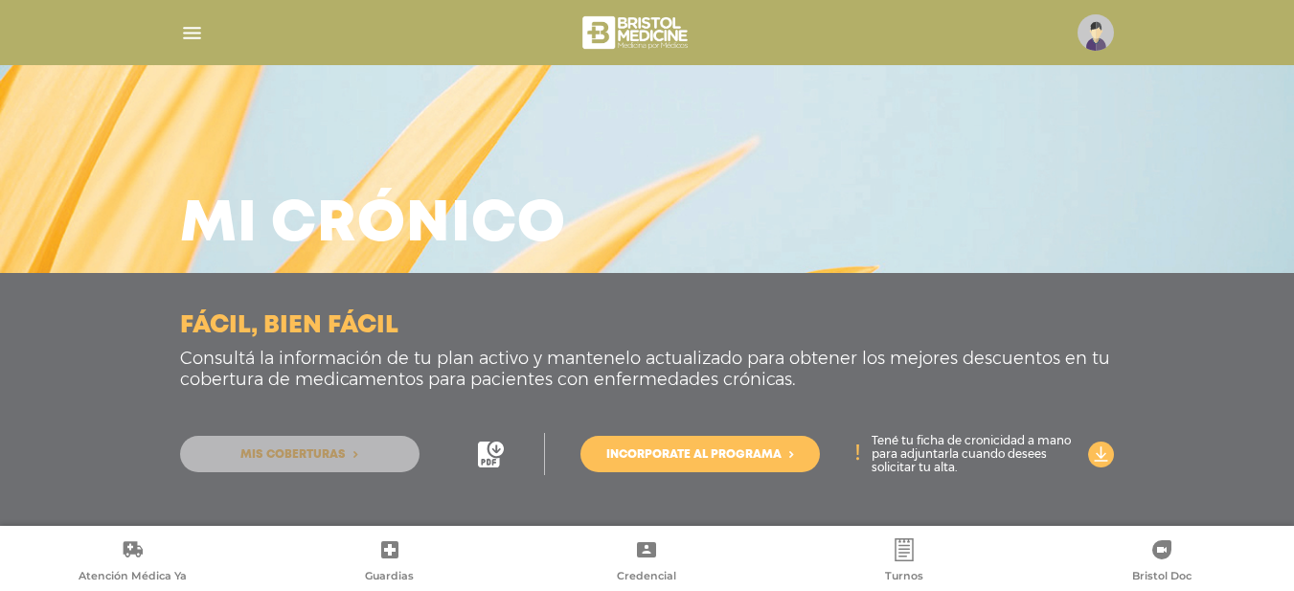
click at [333, 451] on span "Mis coberturas" at bounding box center [292, 454] width 105 height 11
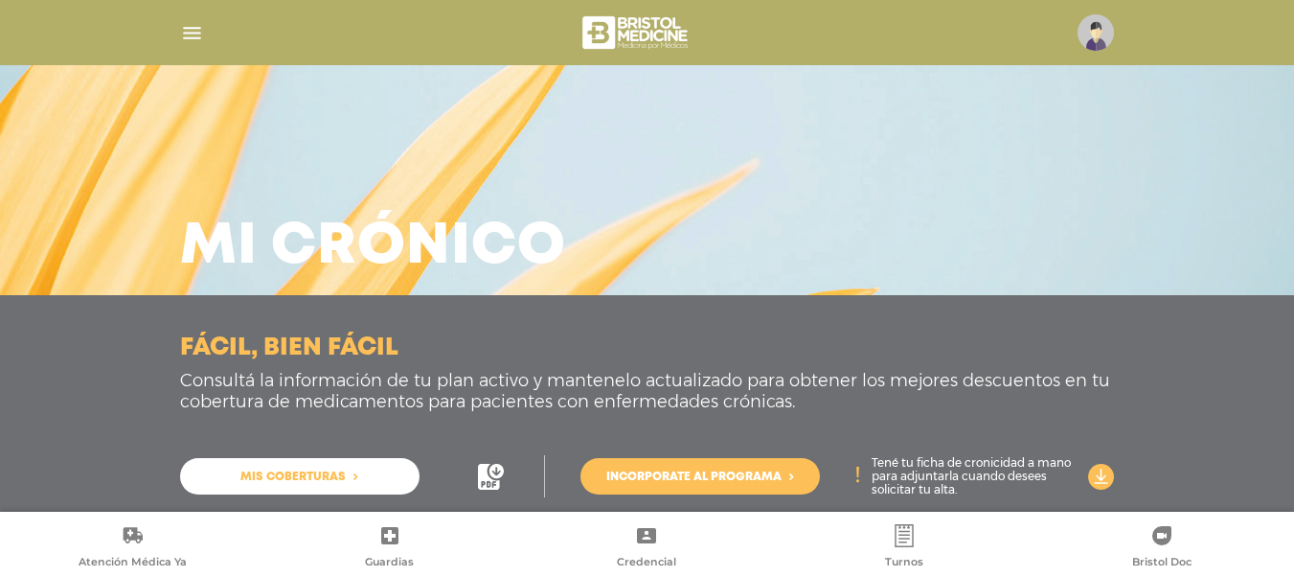
click at [185, 28] on img "button" at bounding box center [192, 33] width 24 height 24
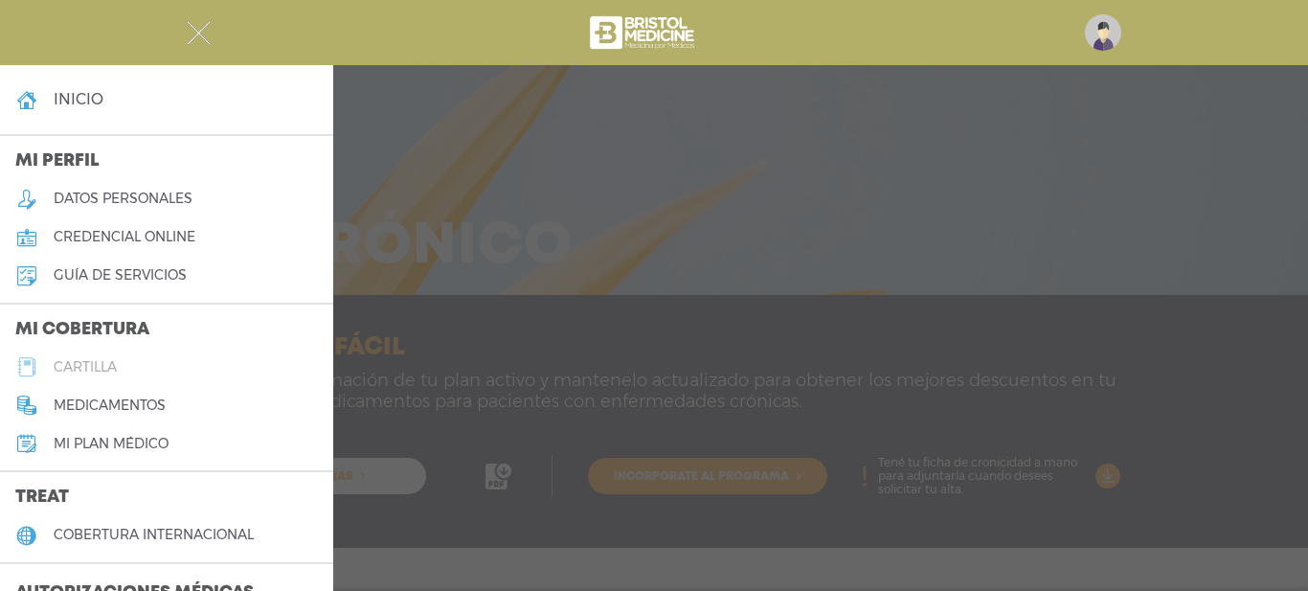
click at [102, 357] on link "cartilla" at bounding box center [166, 367] width 333 height 38
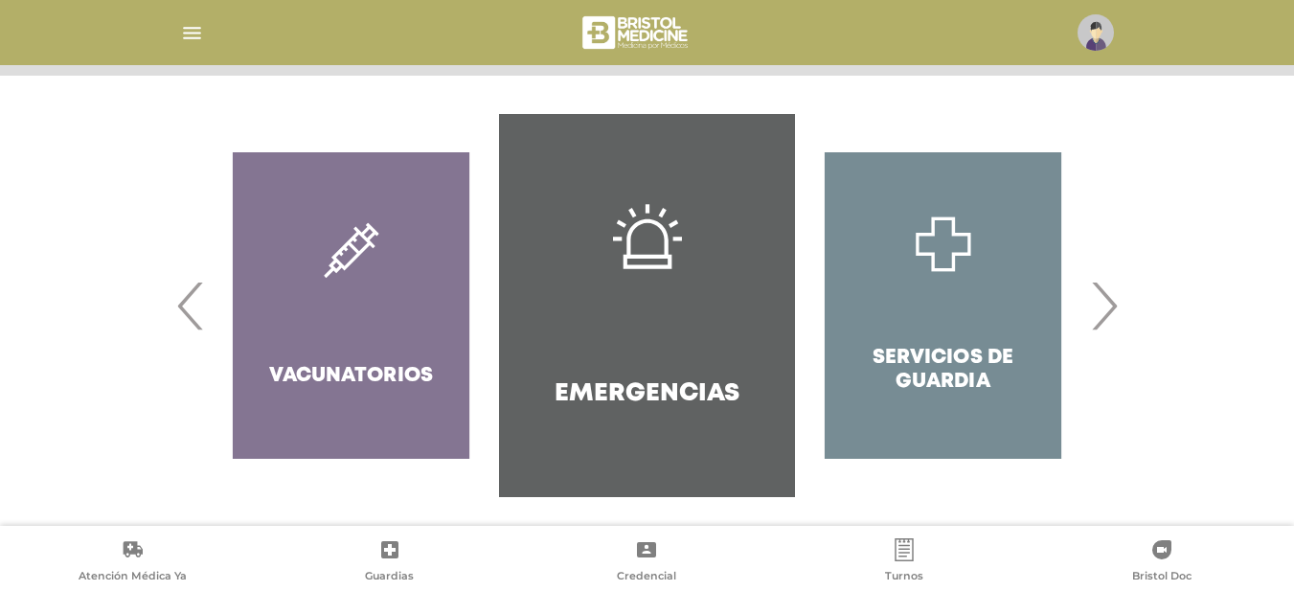
click at [1110, 304] on span "›" at bounding box center [1103, 305] width 37 height 103
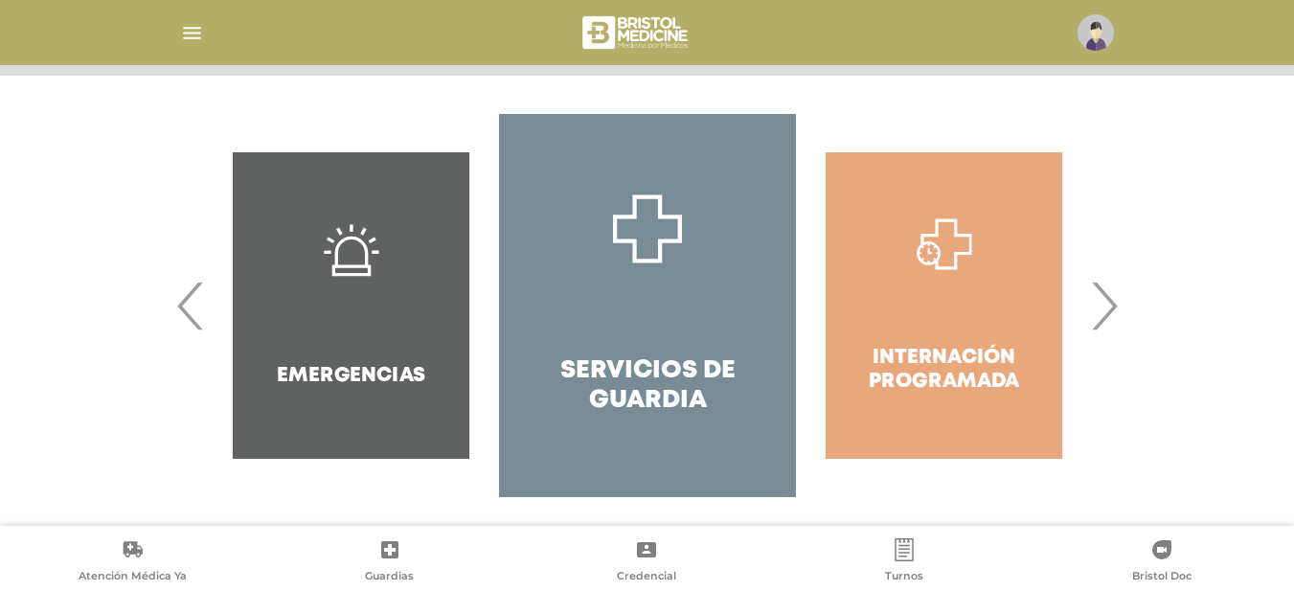
click at [1110, 304] on span "›" at bounding box center [1103, 305] width 37 height 103
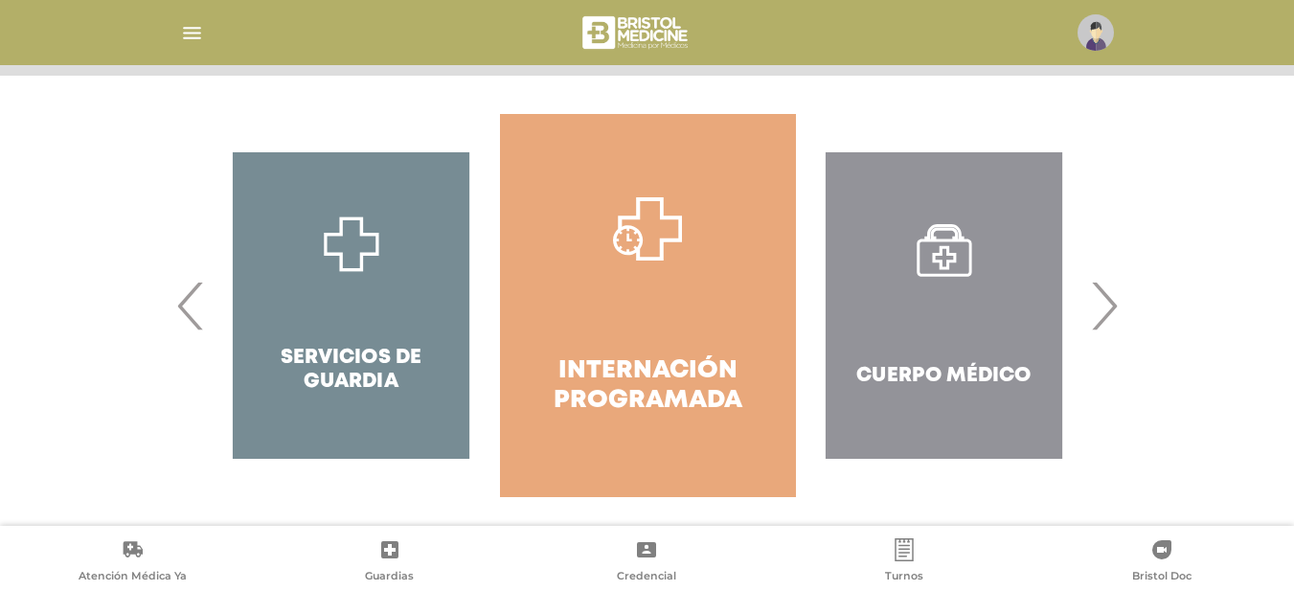
click at [1109, 304] on span "›" at bounding box center [1103, 305] width 37 height 103
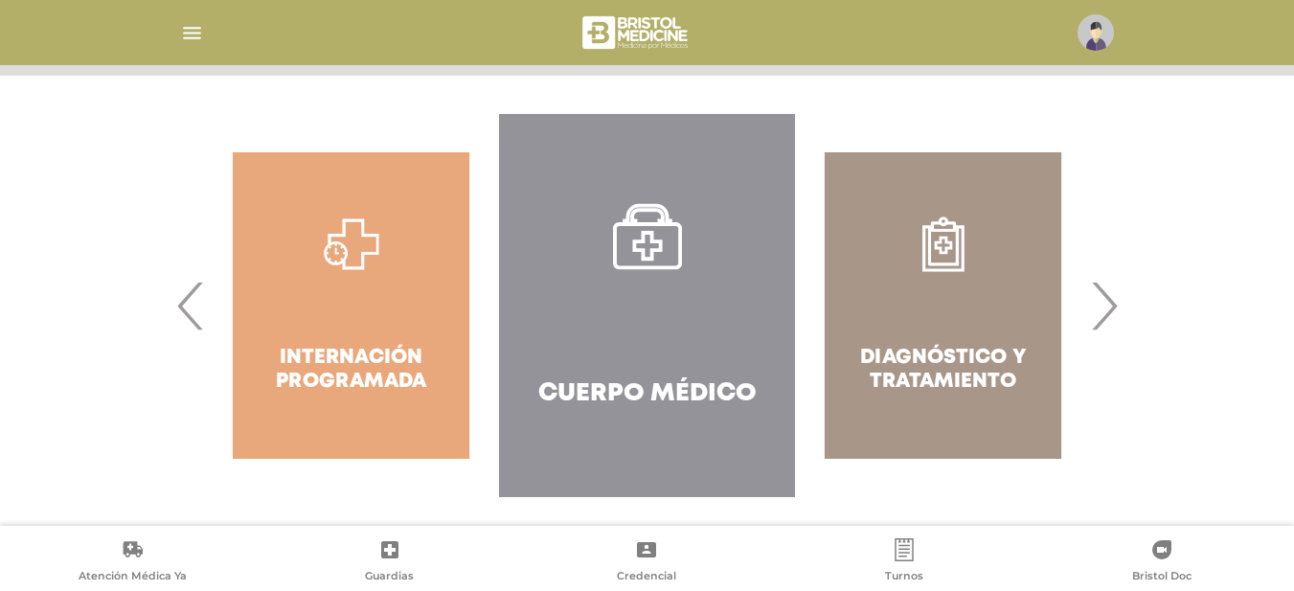
click at [1109, 304] on span "›" at bounding box center [1103, 305] width 37 height 103
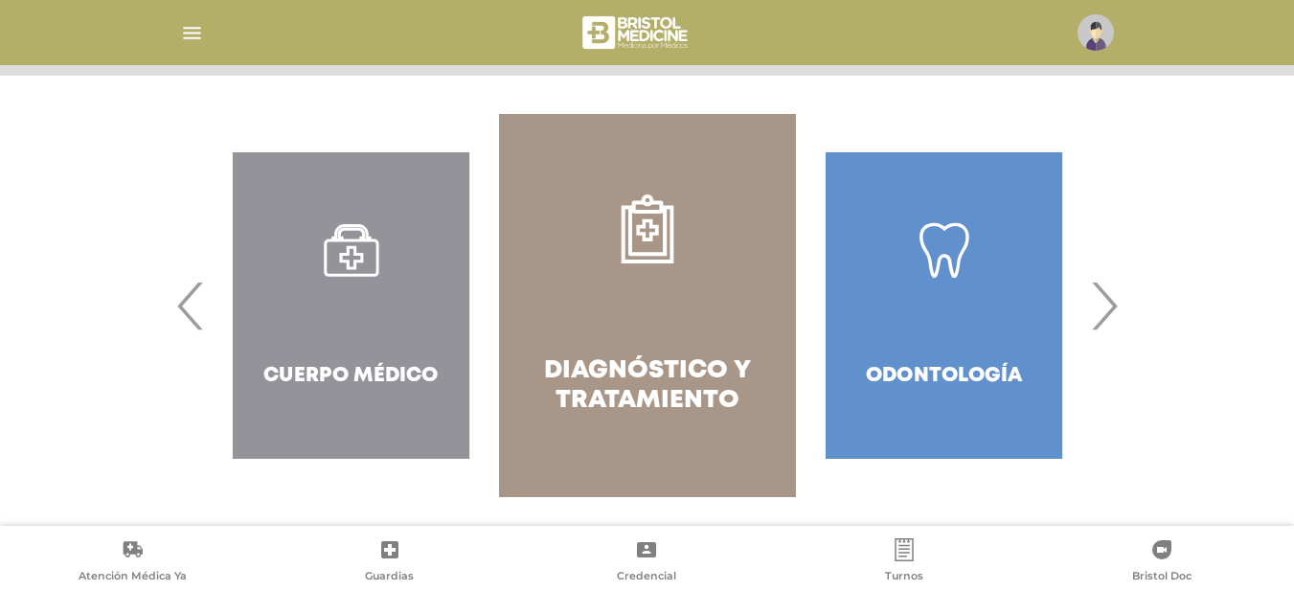
click at [1109, 304] on span "›" at bounding box center [1103, 305] width 37 height 103
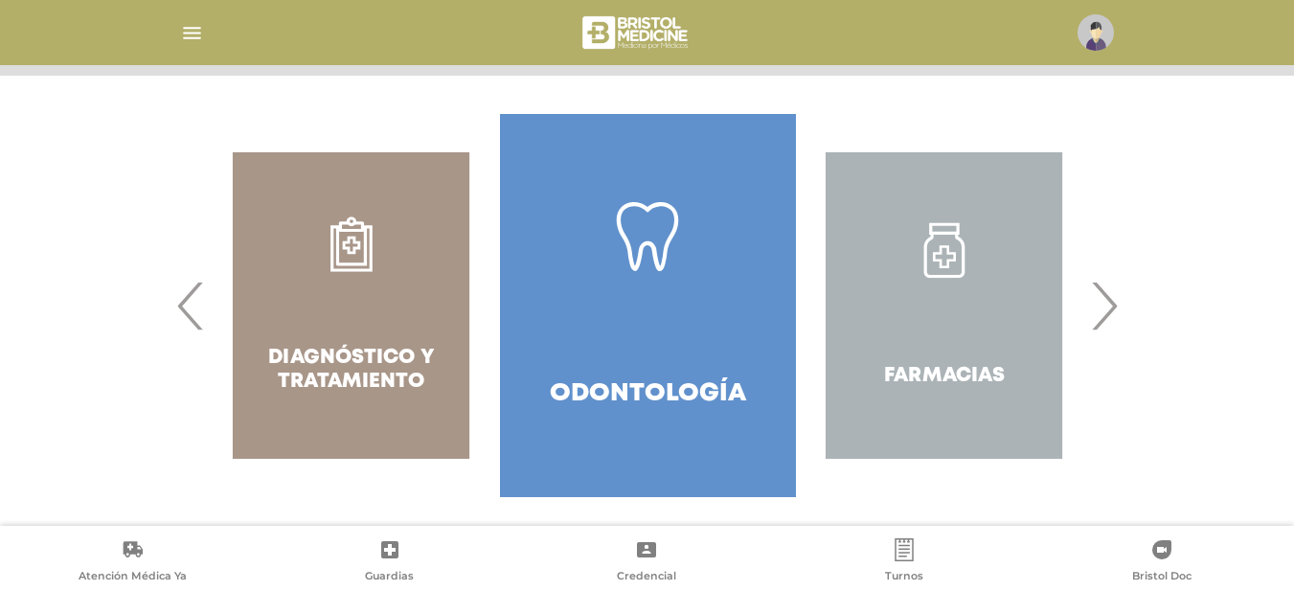
click at [1109, 304] on span "›" at bounding box center [1103, 305] width 37 height 103
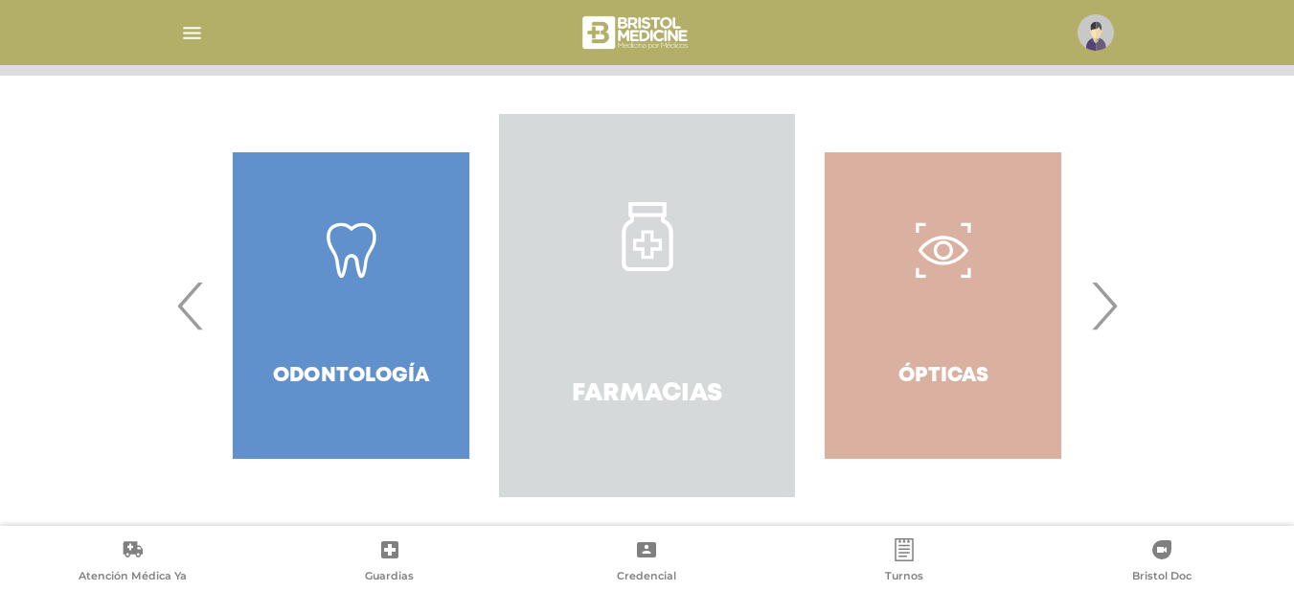
click at [655, 323] on link "Farmacias" at bounding box center [647, 305] width 296 height 383
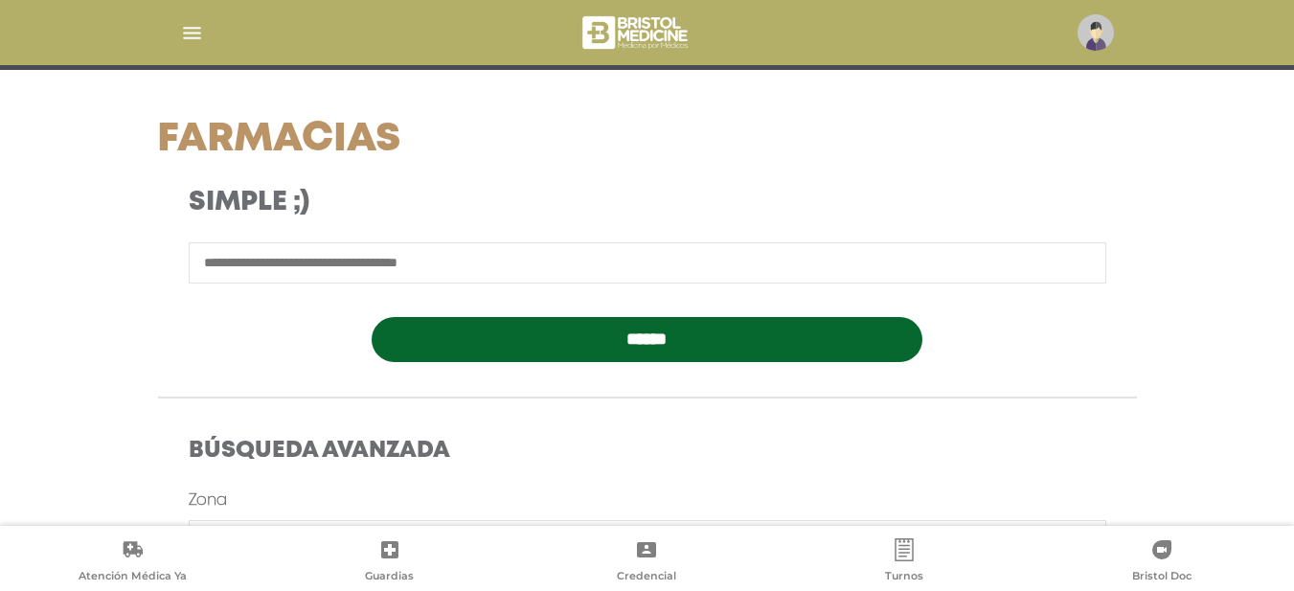
scroll to position [287, 0]
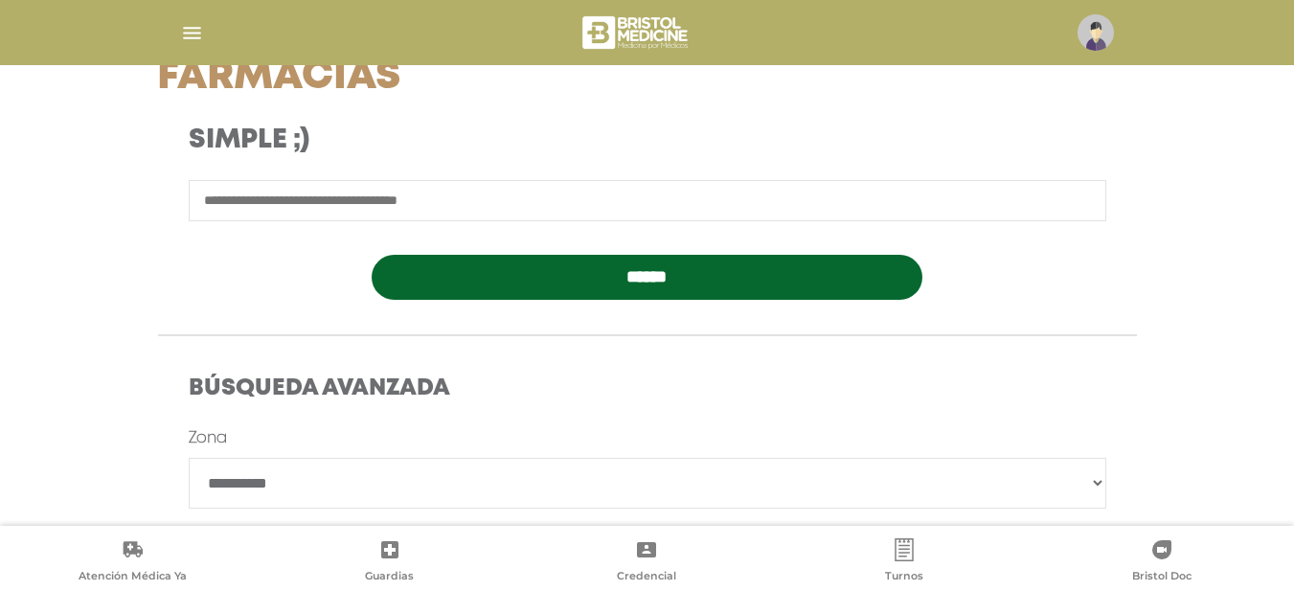
click at [85, 128] on div "**********" at bounding box center [647, 450] width 1167 height 793
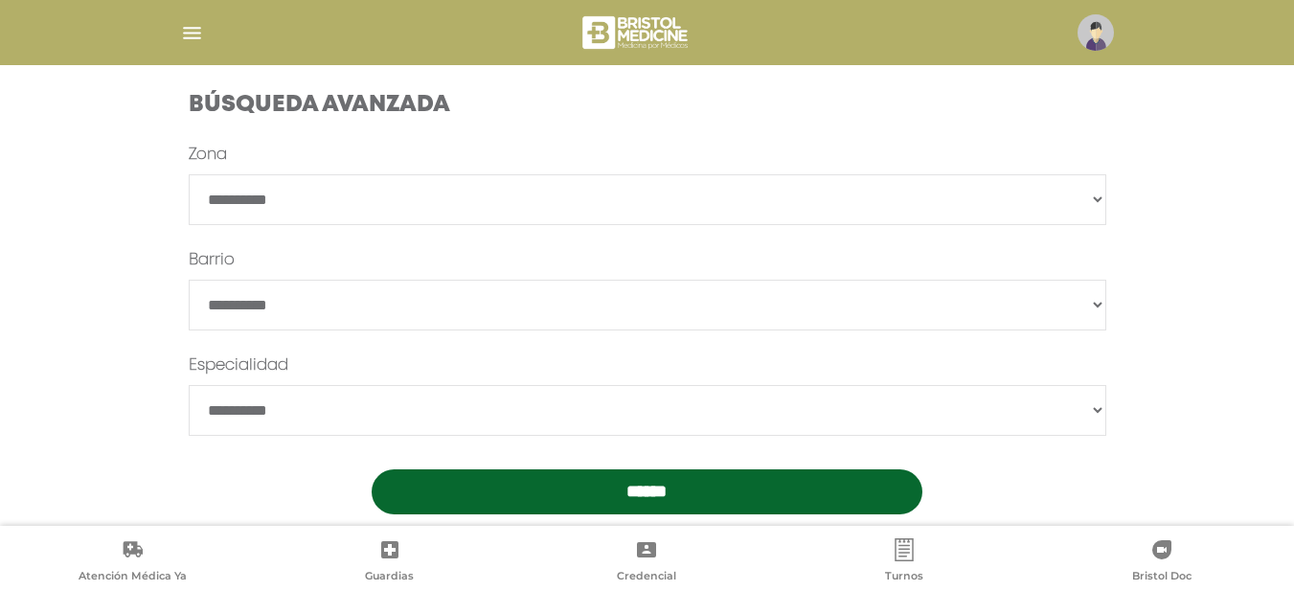
scroll to position [575, 0]
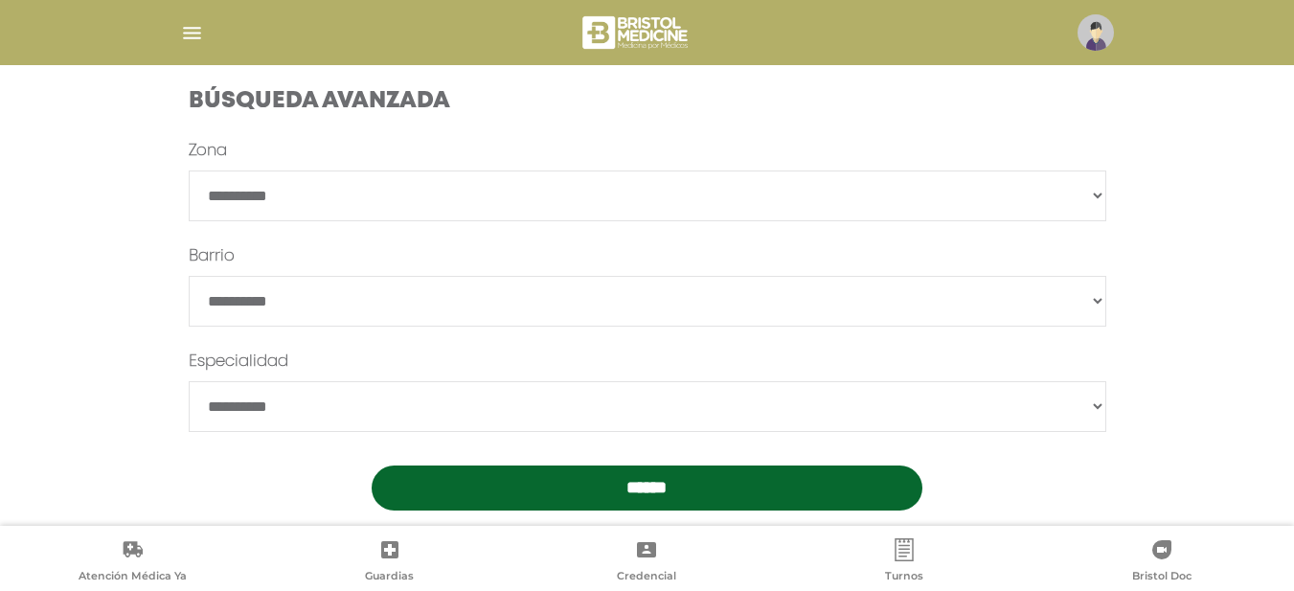
click at [1103, 193] on select "**********" at bounding box center [648, 196] width 918 height 51
select select "*******"
click at [189, 171] on select "**********" at bounding box center [648, 196] width 918 height 51
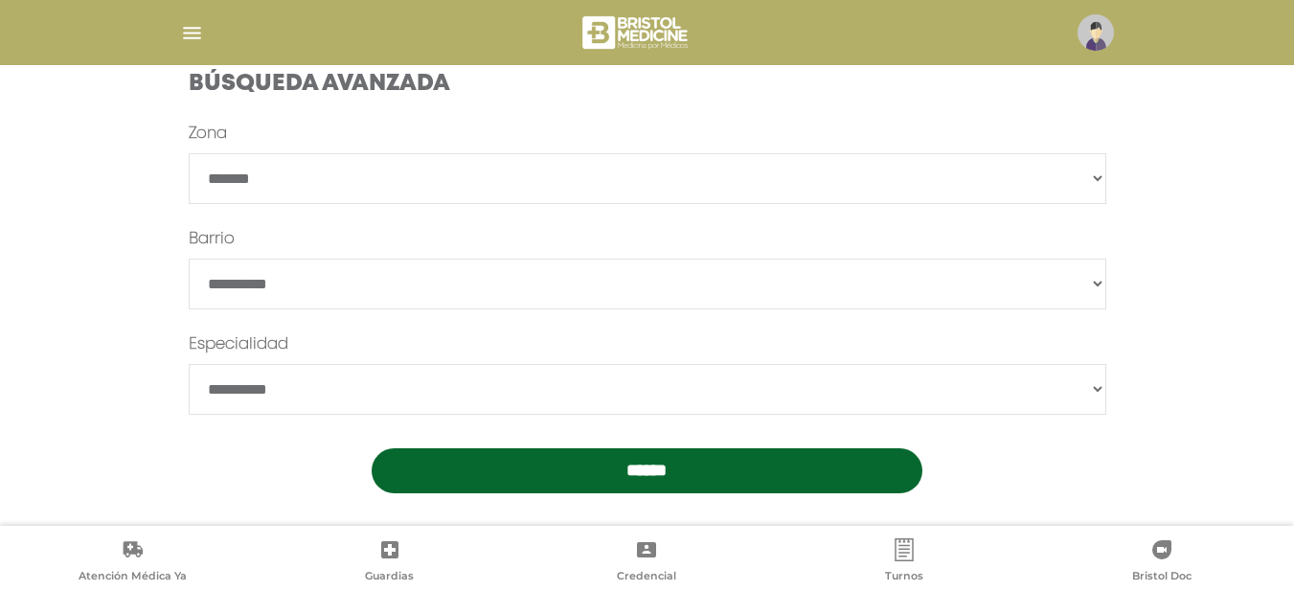
scroll to position [607, 0]
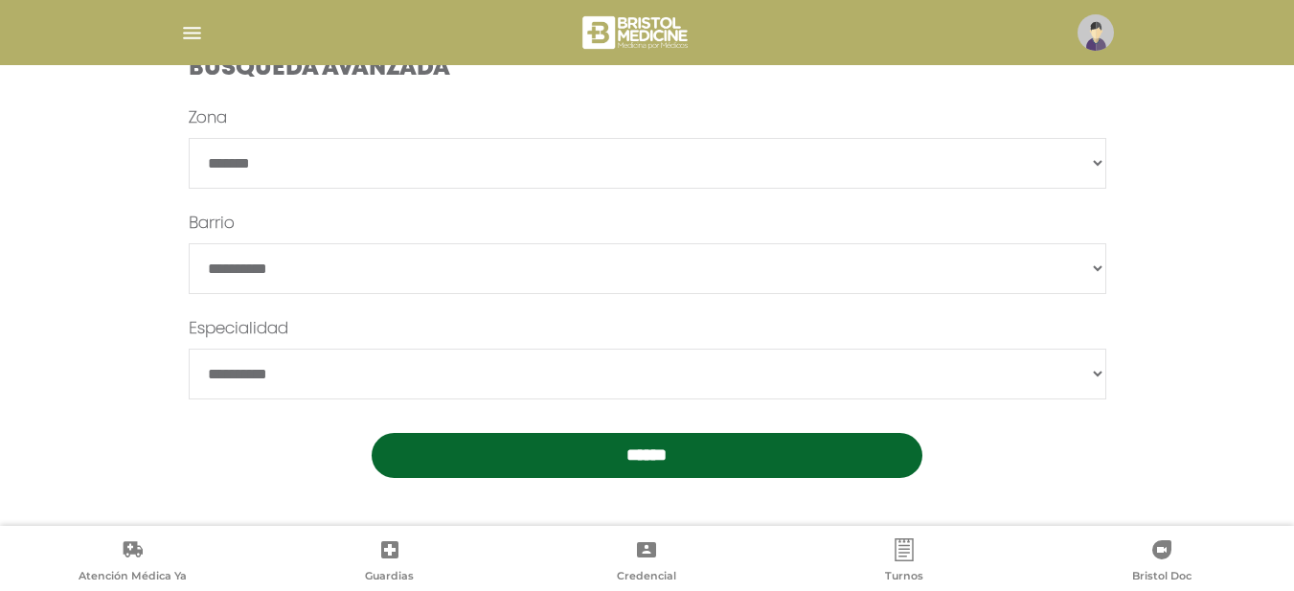
click at [509, 451] on input "******" at bounding box center [647, 455] width 551 height 45
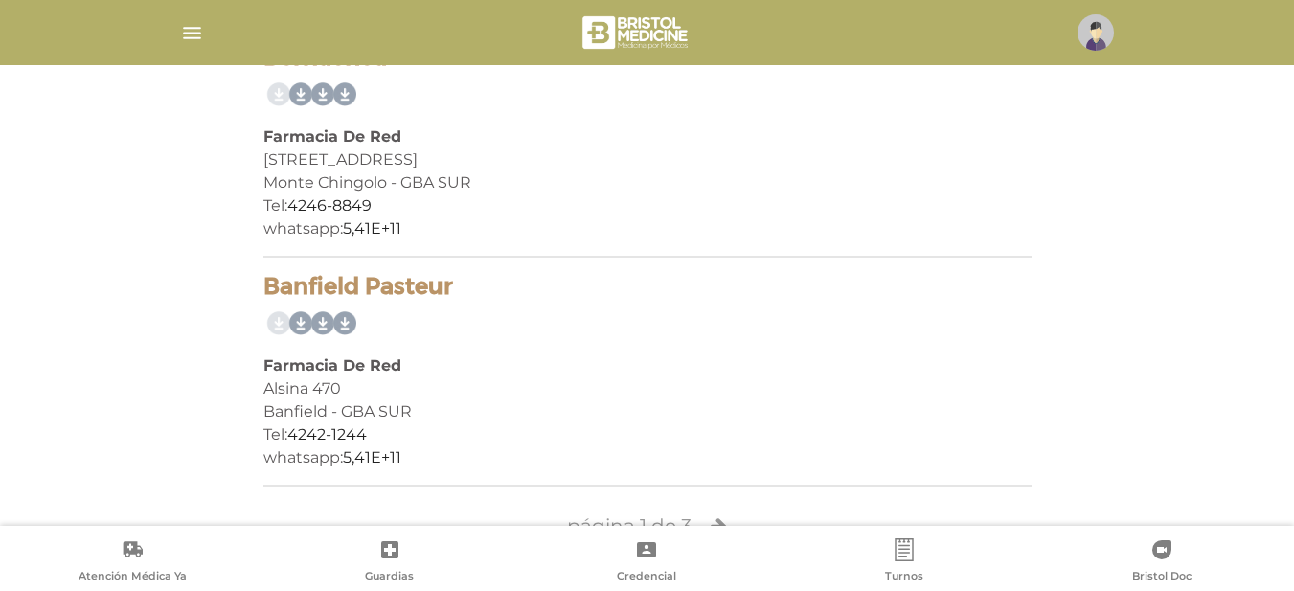
scroll to position [4623, 0]
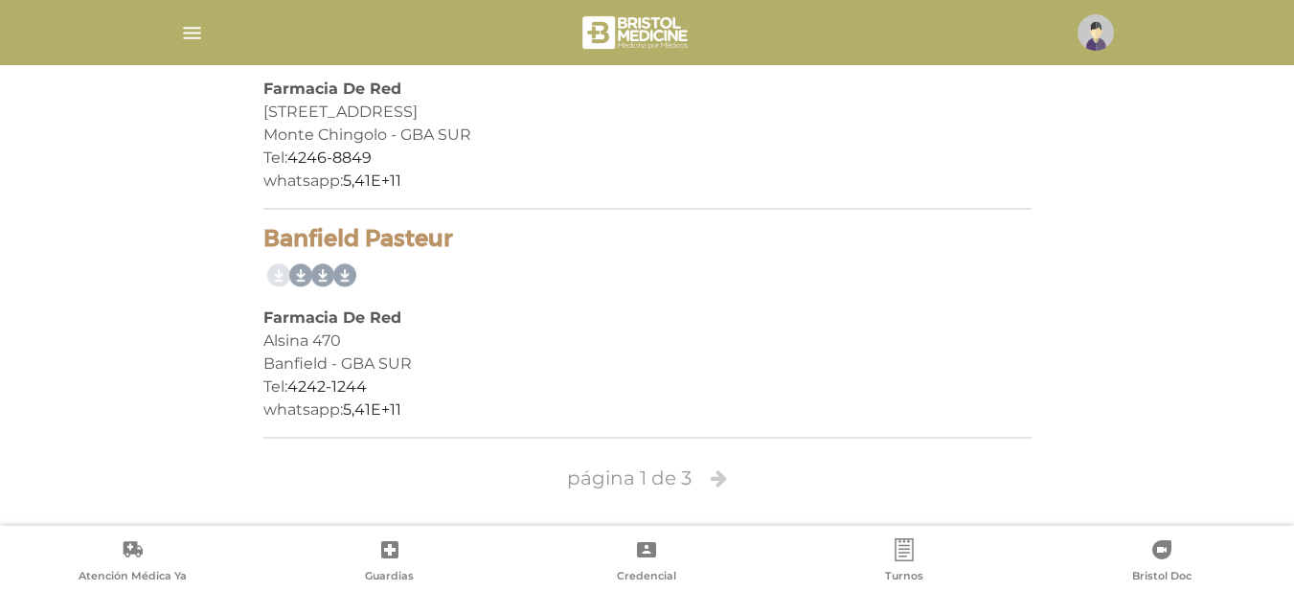
click at [712, 482] on icon at bounding box center [719, 477] width 16 height 19
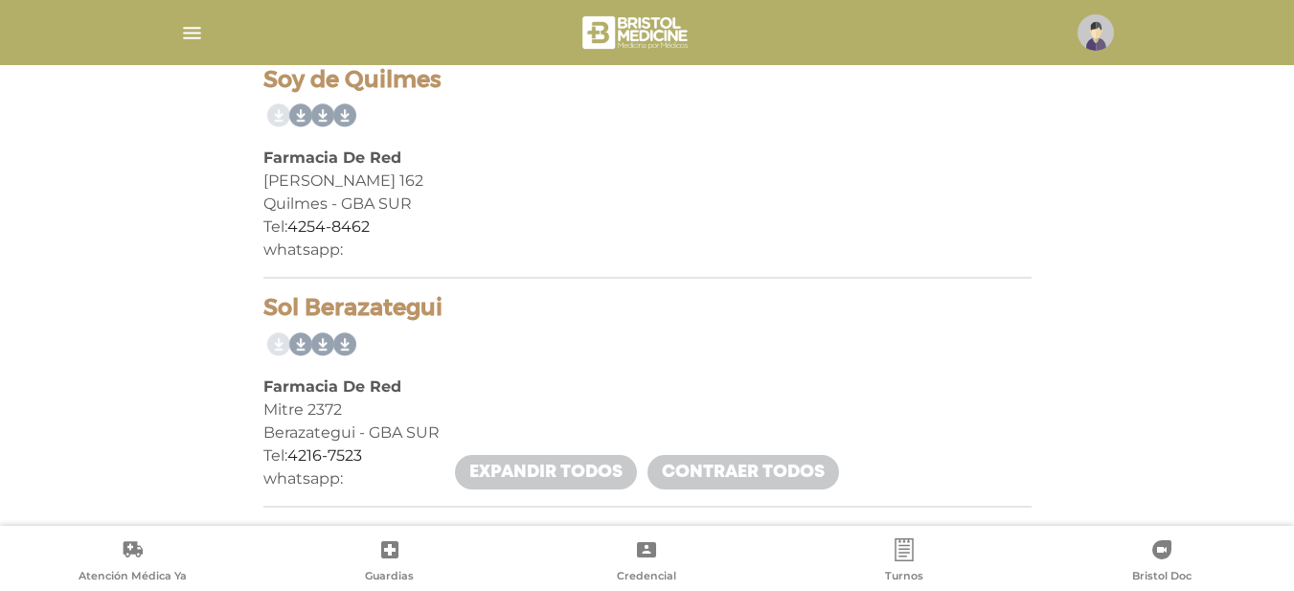
scroll to position [671, 0]
